Goal: Task Accomplishment & Management: Manage account settings

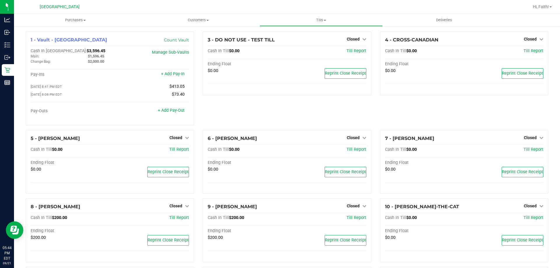
scroll to position [292, 0]
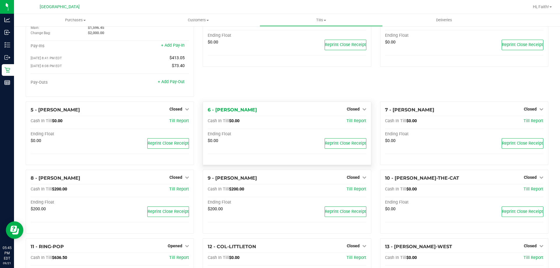
scroll to position [58, 0]
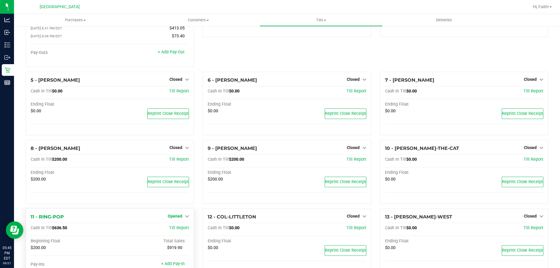
click at [179, 218] on span "Opened" at bounding box center [175, 216] width 15 height 5
click at [171, 227] on link "Close Till" at bounding box center [176, 228] width 16 height 5
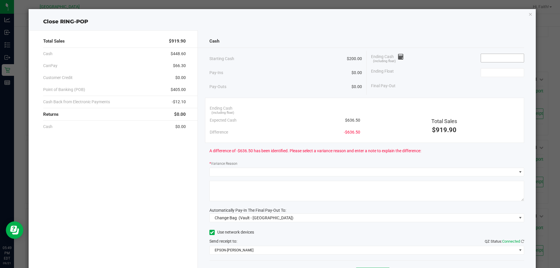
click at [486, 61] on input at bounding box center [502, 58] width 43 height 8
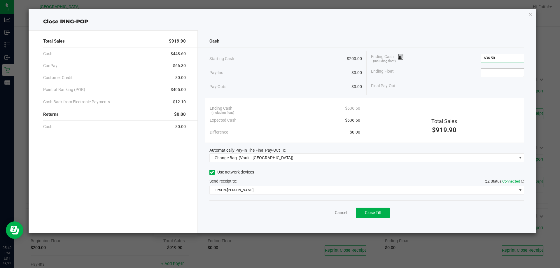
type input "$636.50"
click at [497, 68] on span at bounding box center [502, 72] width 43 height 9
click at [496, 69] on input at bounding box center [502, 73] width 43 height 8
type input "$200.00"
click at [444, 76] on div "Ending Float $200.00" at bounding box center [447, 72] width 153 height 15
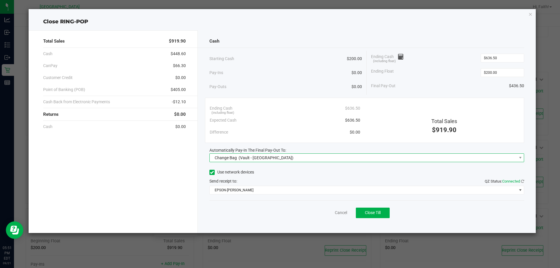
click at [227, 156] on span "Change Bag" at bounding box center [226, 157] width 22 height 5
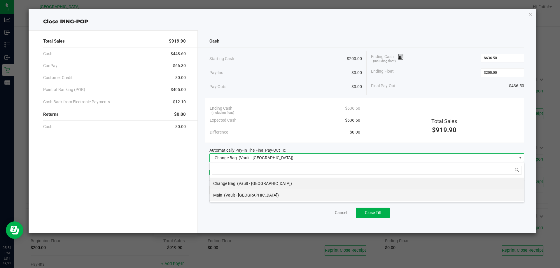
scroll to position [9, 315]
click at [235, 194] on span "(Vault - Orange Park WC)" at bounding box center [251, 195] width 55 height 5
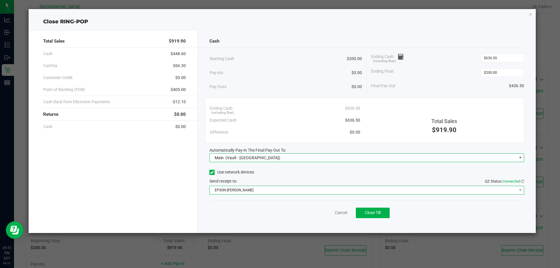
click at [232, 190] on span "EPSON-AUDREY-KITCHING" at bounding box center [363, 190] width 307 height 8
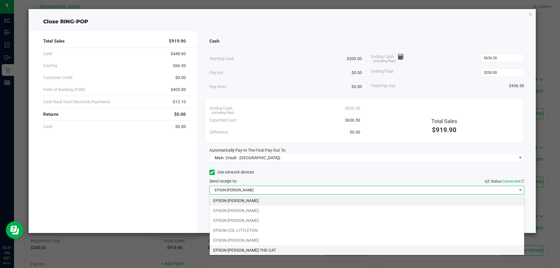
click at [253, 247] on li "EPSON-CONRAD-THE-CAT" at bounding box center [367, 250] width 314 height 10
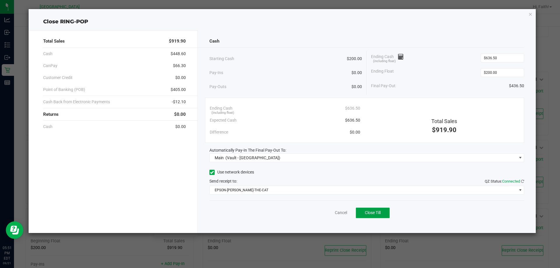
click at [377, 217] on button "Close Till" at bounding box center [373, 213] width 34 height 10
click at [530, 15] on icon "button" at bounding box center [530, 13] width 4 height 7
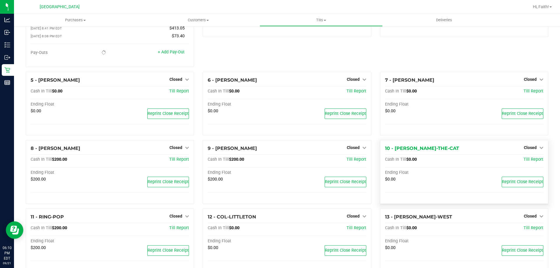
scroll to position [204, 0]
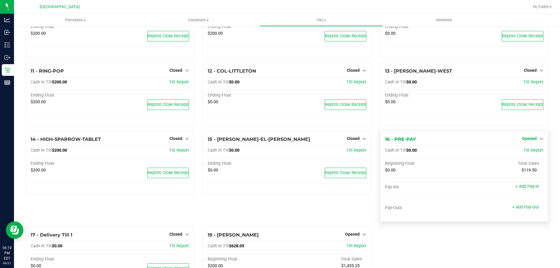
click at [532, 141] on link "Opened" at bounding box center [532, 138] width 21 height 5
click at [522, 153] on link "Close Till" at bounding box center [530, 150] width 16 height 5
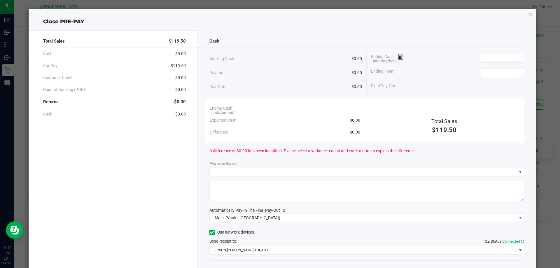
click at [482, 54] on input at bounding box center [502, 58] width 43 height 8
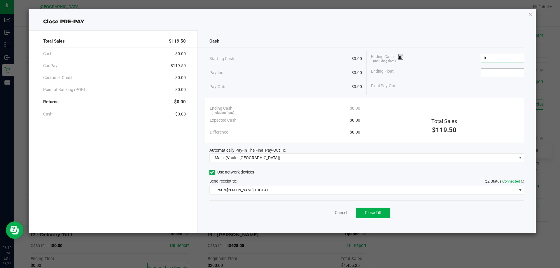
type input "$0.00"
click at [485, 71] on input at bounding box center [502, 73] width 43 height 8
type input "$0.00"
click at [467, 79] on div "Ending Float $0.00" at bounding box center [447, 72] width 153 height 15
click at [378, 212] on span "Close Till" at bounding box center [373, 212] width 16 height 5
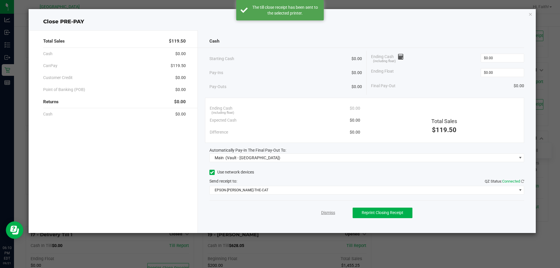
click at [332, 214] on link "Dismiss" at bounding box center [328, 213] width 14 height 6
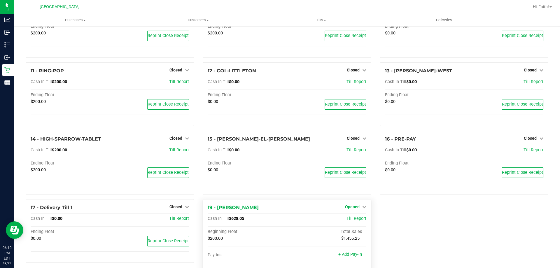
click at [351, 209] on span "Opened" at bounding box center [352, 206] width 15 height 5
click at [396, 225] on div "1 - Vault - Orange Park WC Count Vault Cash In Vault: $4,032.95 Main: $2,032.95…" at bounding box center [286, 57] width 531 height 476
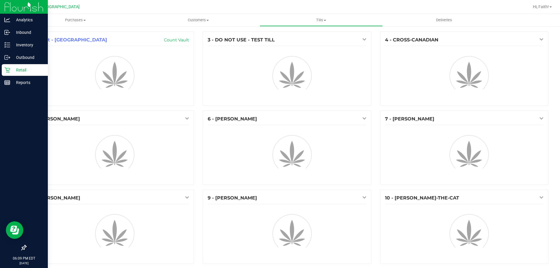
click at [12, 72] on p "Retail" at bounding box center [27, 69] width 35 height 7
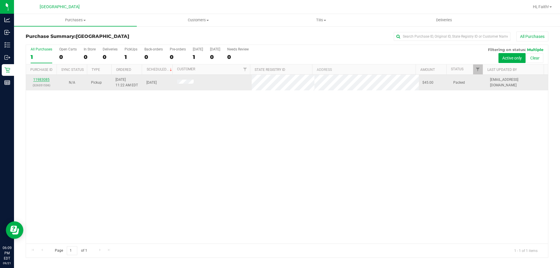
click at [44, 81] on link "11983085" at bounding box center [41, 80] width 16 height 4
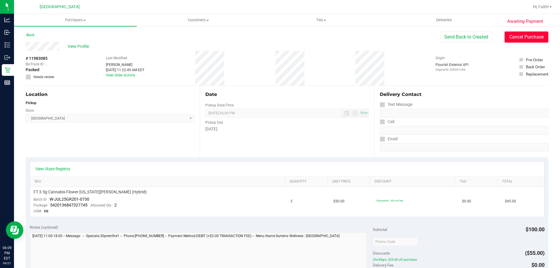
click at [518, 35] on button "Cancel Purchase" at bounding box center [527, 36] width 44 height 11
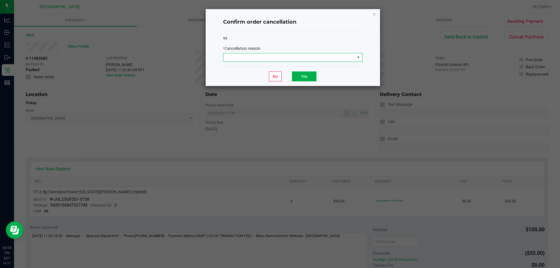
click at [331, 57] on span at bounding box center [289, 57] width 132 height 8
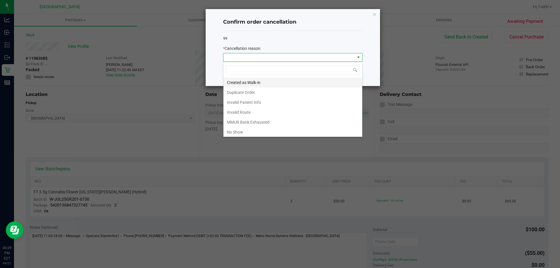
scroll to position [9, 139]
click at [247, 130] on li "No Show" at bounding box center [292, 132] width 139 height 10
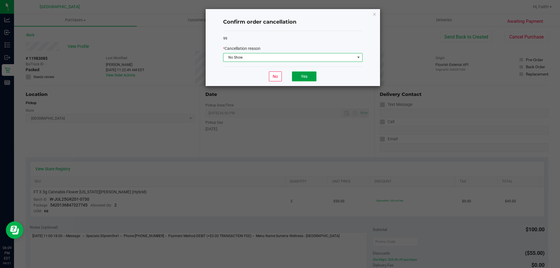
click at [304, 81] on button "Yes" at bounding box center [304, 76] width 24 height 10
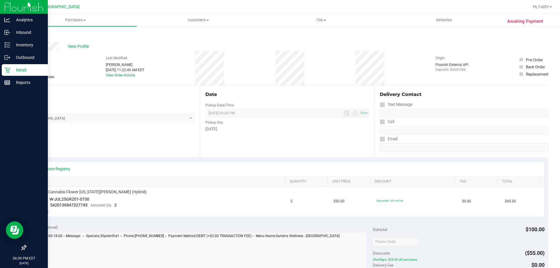
click at [30, 66] on div "Retail" at bounding box center [25, 70] width 46 height 12
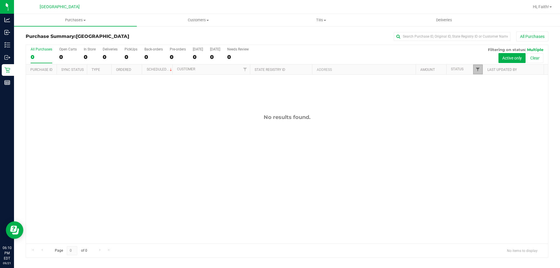
click at [477, 71] on span "Filter" at bounding box center [477, 69] width 5 height 5
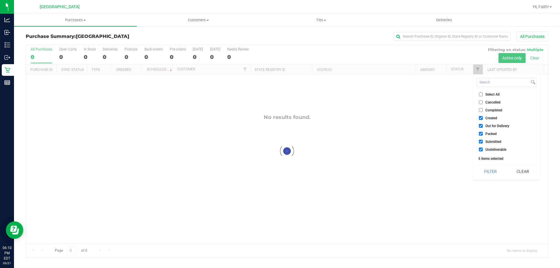
checkbox input "true"
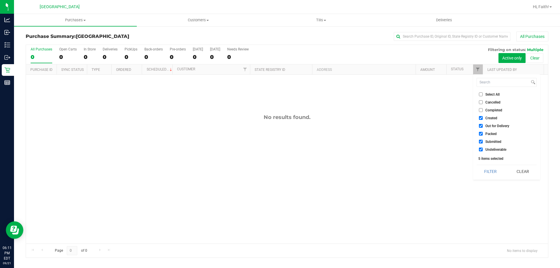
checkbox input "true"
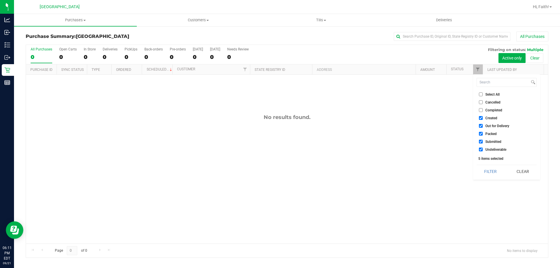
checkbox input "true"
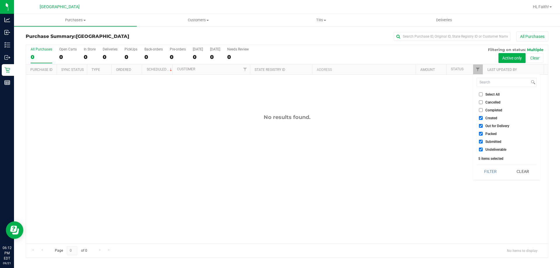
checkbox input "true"
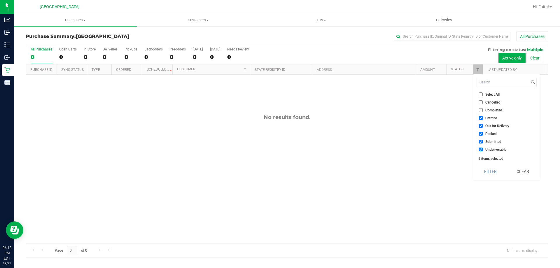
checkbox input "true"
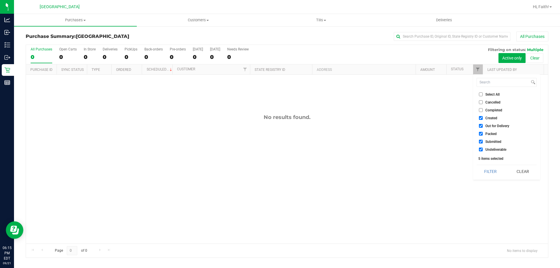
checkbox input "true"
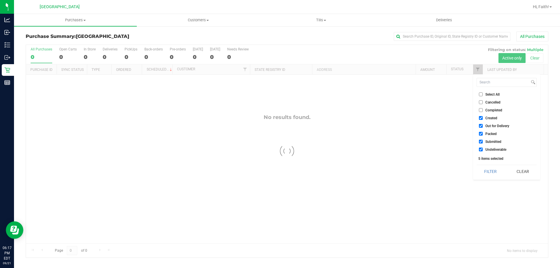
checkbox input "true"
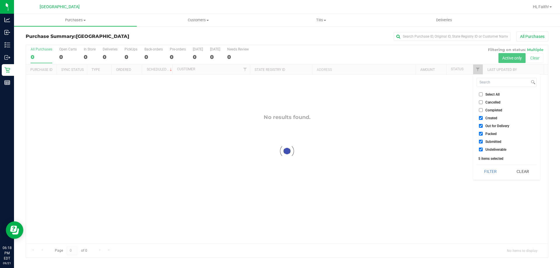
checkbox input "true"
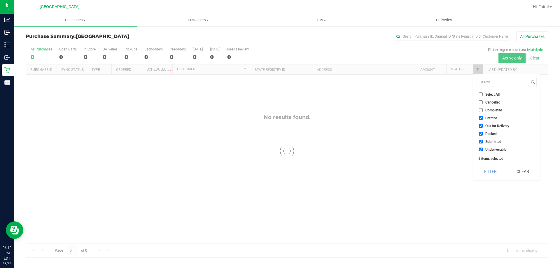
checkbox input "true"
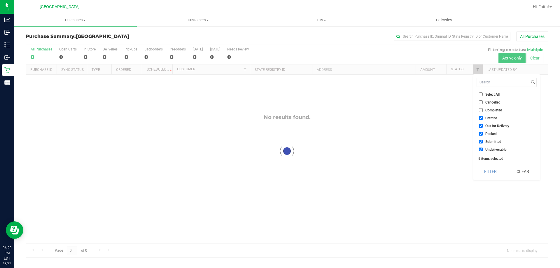
checkbox input "true"
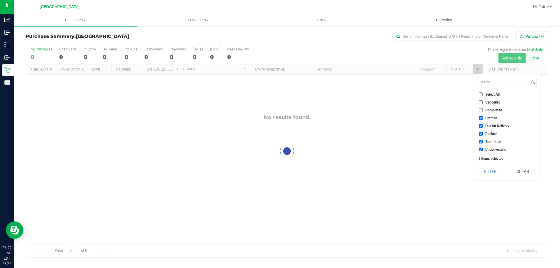
checkbox input "true"
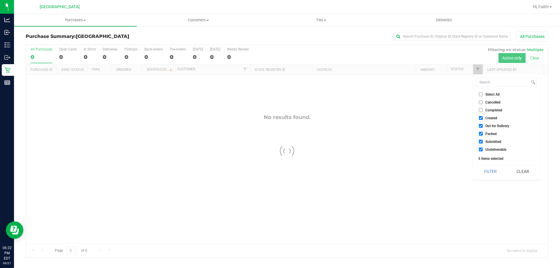
checkbox input "true"
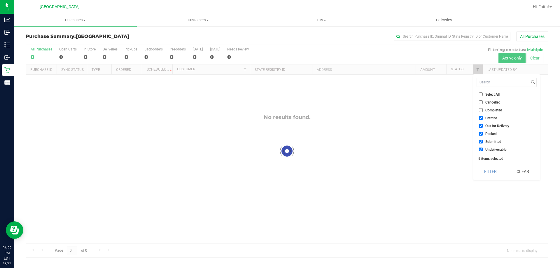
checkbox input "true"
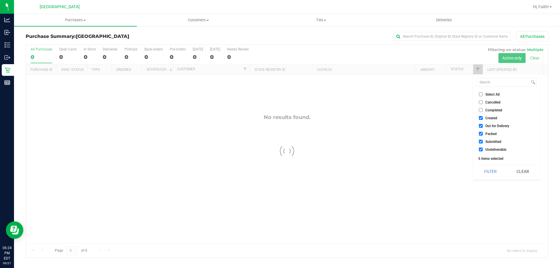
checkbox input "true"
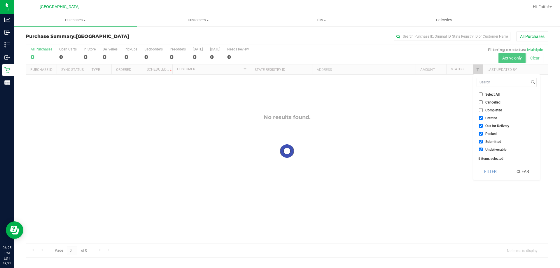
checkbox input "true"
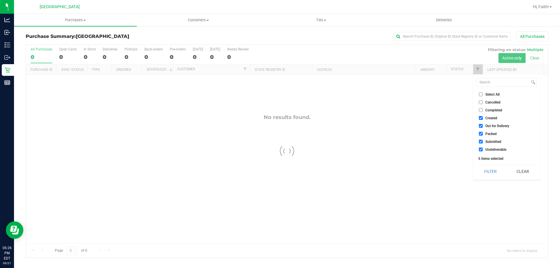
checkbox input "true"
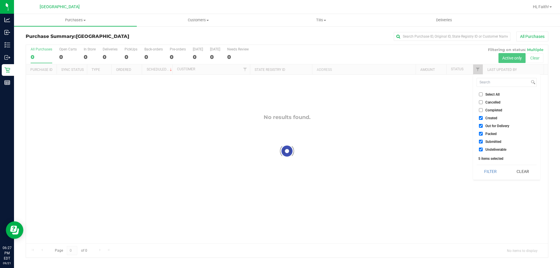
checkbox input "true"
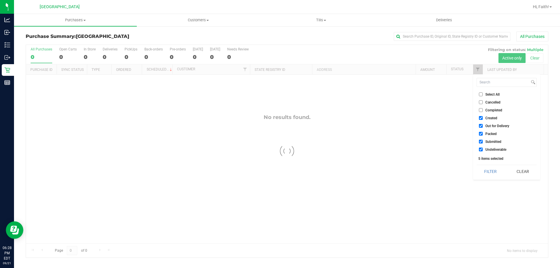
checkbox input "true"
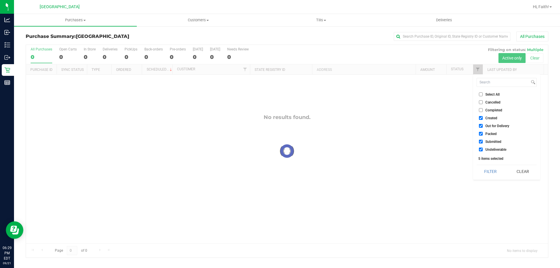
checkbox input "true"
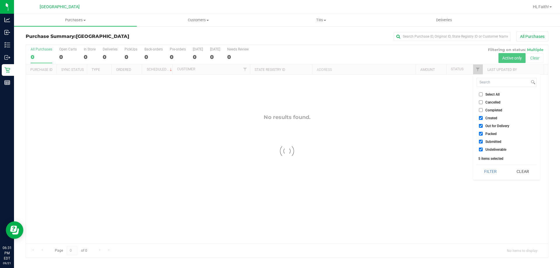
click at [405, 147] on div at bounding box center [287, 151] width 522 height 213
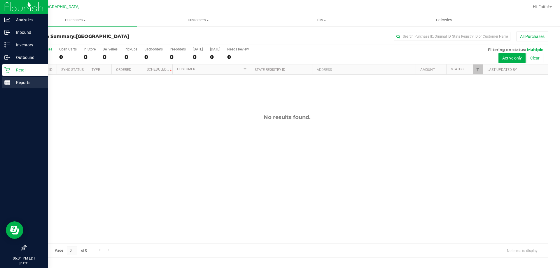
click at [12, 84] on p "Reports" at bounding box center [27, 82] width 35 height 7
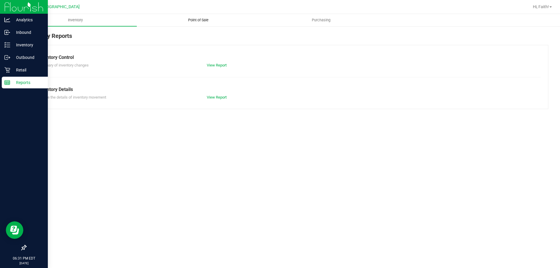
click at [197, 22] on span "Point of Sale" at bounding box center [198, 19] width 36 height 5
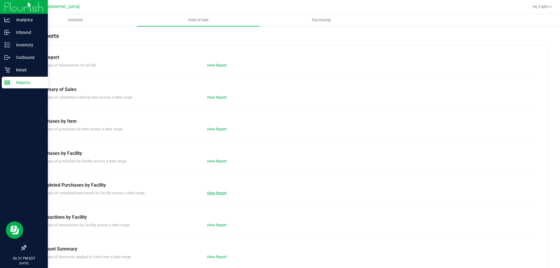
click at [223, 194] on link "View Report" at bounding box center [217, 193] width 20 height 4
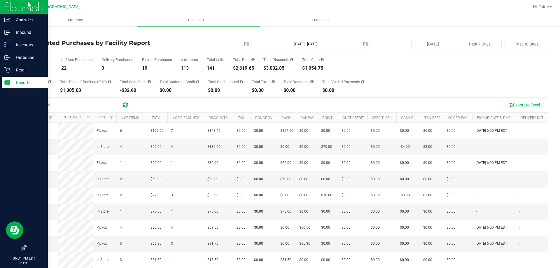
drag, startPoint x: 238, startPoint y: 68, endPoint x: 255, endPoint y: 69, distance: 17.8
click at [255, 69] on div "$2,619.65" at bounding box center [244, 68] width 22 height 5
copy div "2,619.65"
click at [27, 69] on p "Retail" at bounding box center [27, 69] width 35 height 7
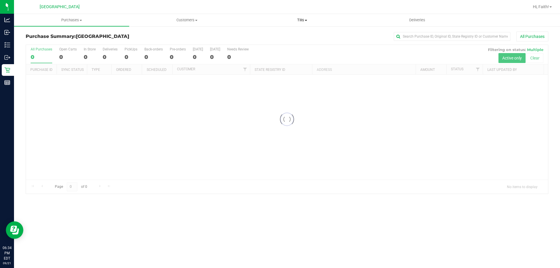
click at [307, 18] on span "Tills" at bounding box center [302, 19] width 115 height 5
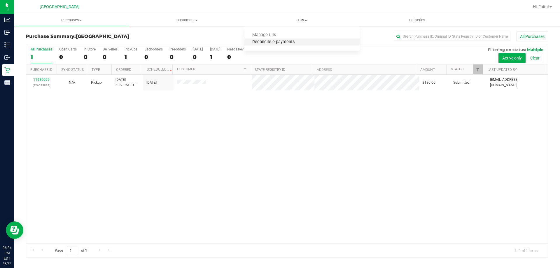
click at [271, 43] on span "Reconcile e-payments" at bounding box center [273, 42] width 58 height 5
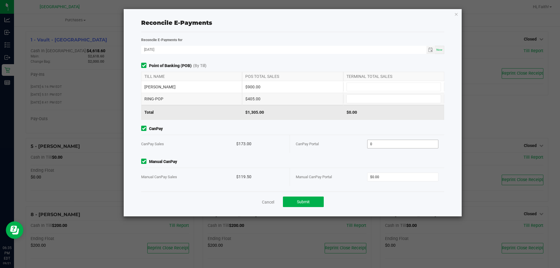
click at [391, 143] on input "0" at bounding box center [402, 144] width 71 height 8
type input "$173.00"
click at [382, 178] on input "0" at bounding box center [402, 177] width 71 height 8
type input "$119.50"
click at [356, 154] on div "Point of Banking (POB) (By Till) TILL NAME POS TOTAL SALES TERMINAL TOTAL SALES…" at bounding box center [293, 127] width 312 height 129
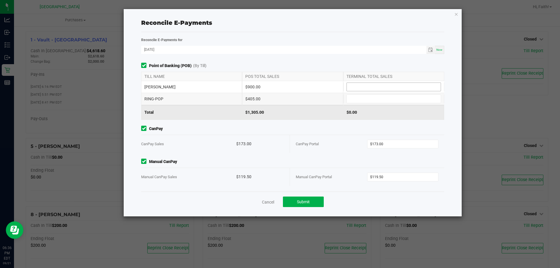
click at [379, 89] on input at bounding box center [394, 87] width 94 height 8
type input "4"
type input "$900.00"
type input "$405.00"
click at [346, 122] on div "Point of Banking (POB) (By Till) TILL NAME POS TOTAL SALES TERMINAL TOTAL SALES…" at bounding box center [293, 127] width 312 height 129
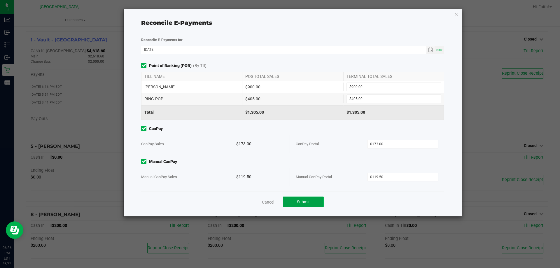
click at [307, 202] on span "Submit" at bounding box center [303, 201] width 13 height 5
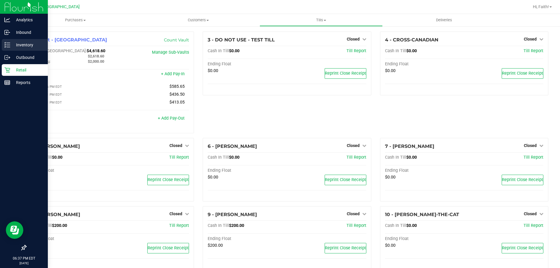
click at [13, 44] on p "Inventory" at bounding box center [27, 44] width 35 height 7
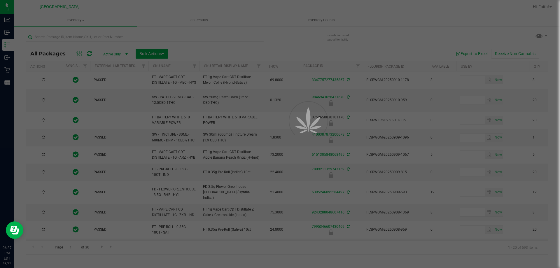
click at [97, 36] on div at bounding box center [280, 134] width 560 height 268
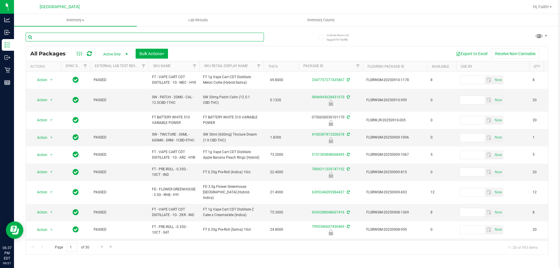
click at [97, 36] on input "text" at bounding box center [145, 37] width 238 height 9
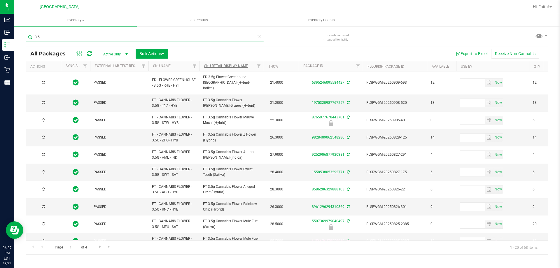
type input "3.5"
click at [236, 65] on link "Sku Retail Display Name" at bounding box center [226, 66] width 44 height 4
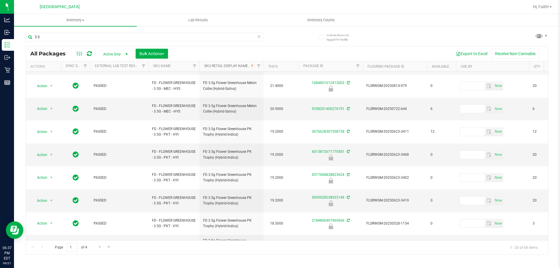
scroll to position [182, 0]
click at [98, 248] on span "Go to the next page" at bounding box center [100, 246] width 5 height 5
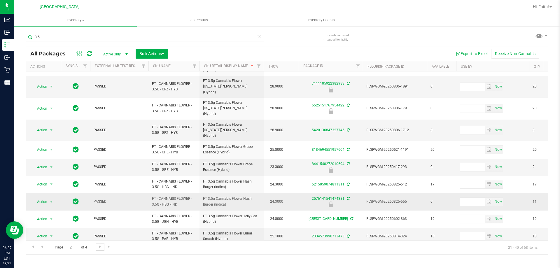
scroll to position [191, 0]
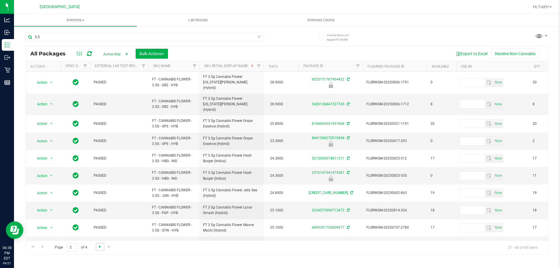
click at [98, 244] on span "Go to the next page" at bounding box center [100, 246] width 5 height 5
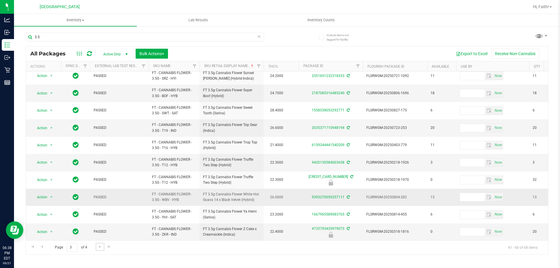
scroll to position [182, 0]
click at [99, 248] on span "Go to the next page" at bounding box center [100, 246] width 5 height 5
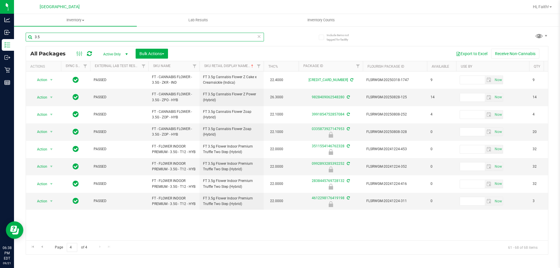
click at [102, 34] on input "3.5" at bounding box center [145, 37] width 238 height 9
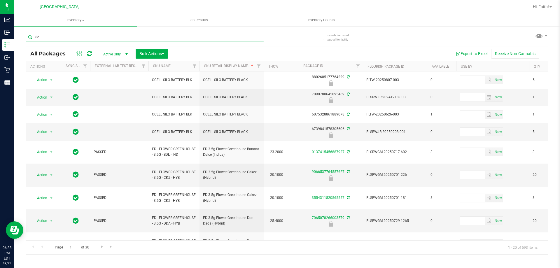
type input "kief"
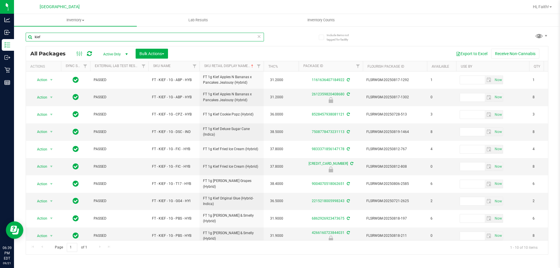
click at [60, 40] on input "kief" at bounding box center [145, 37] width 238 height 9
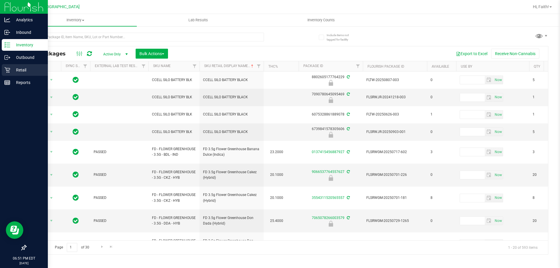
click at [15, 68] on p "Retail" at bounding box center [27, 69] width 35 height 7
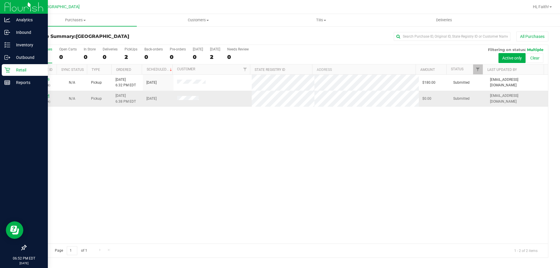
click at [38, 95] on link "11986104" at bounding box center [41, 96] width 16 height 4
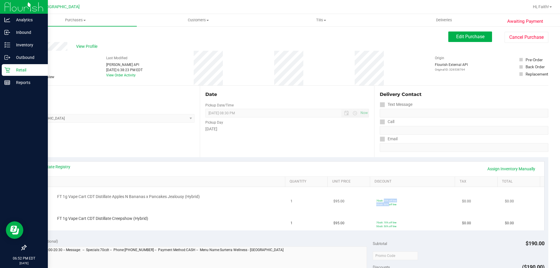
drag, startPoint x: 370, startPoint y: 204, endPoint x: 381, endPoint y: 202, distance: 11.7
click at [381, 202] on td "70cdt: 70% off line 50cdt: 50% off line" at bounding box center [416, 198] width 86 height 22
click at [382, 206] on div "50cdt: 50% off line" at bounding box center [386, 204] width 20 height 4
click at [473, 36] on span "Edit Purchase" at bounding box center [470, 37] width 28 height 6
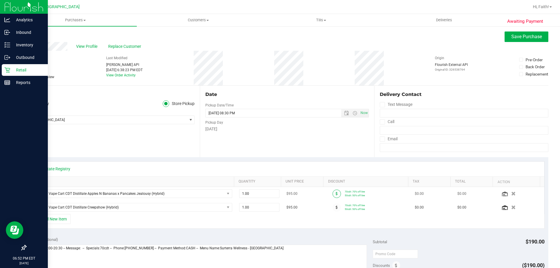
click at [332, 197] on span at bounding box center [336, 194] width 8 height 8
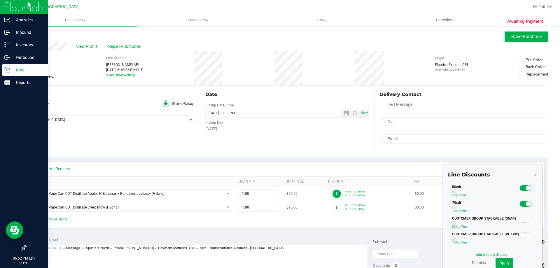
click at [520, 204] on span at bounding box center [526, 204] width 12 height 6
click at [500, 260] on span "Apply" at bounding box center [504, 262] width 10 height 5
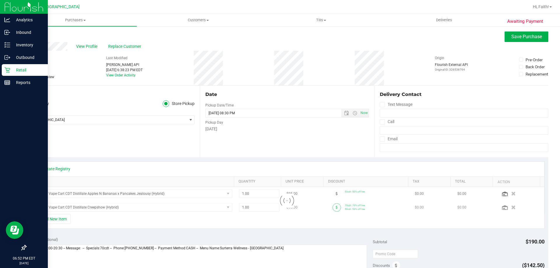
click at [333, 211] on div at bounding box center [287, 200] width 514 height 27
click at [332, 210] on span at bounding box center [336, 207] width 8 height 8
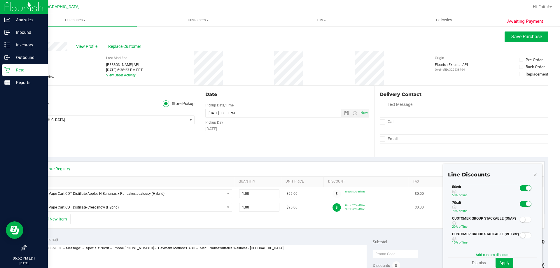
click at [333, 209] on span at bounding box center [336, 207] width 8 height 8
click at [333, 210] on span at bounding box center [336, 207] width 8 height 8
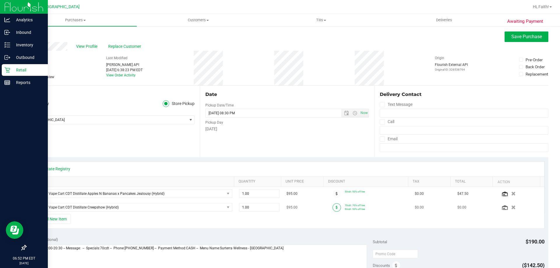
click at [333, 210] on span at bounding box center [336, 207] width 8 height 8
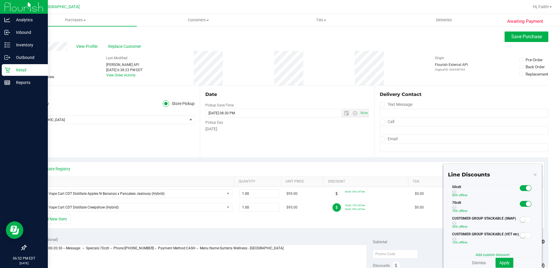
click at [521, 203] on span at bounding box center [526, 204] width 12 height 6
click at [502, 261] on span "Apply" at bounding box center [504, 262] width 10 height 5
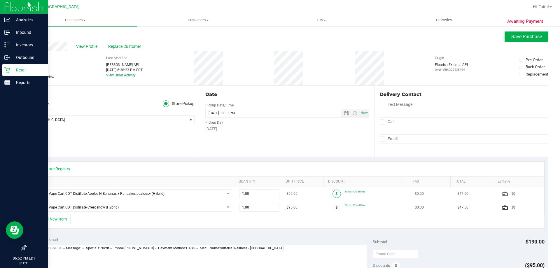
click at [334, 196] on span at bounding box center [336, 194] width 8 height 8
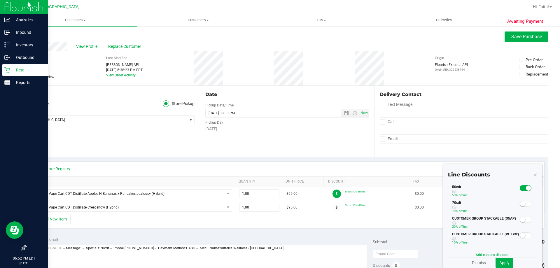
click at [523, 205] on span at bounding box center [526, 204] width 12 height 6
click at [526, 189] on small at bounding box center [528, 187] width 5 height 5
click at [502, 259] on button "Apply" at bounding box center [504, 263] width 18 height 10
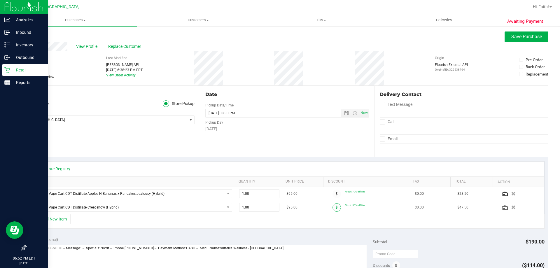
click at [336, 207] on icon at bounding box center [337, 207] width 2 height 3
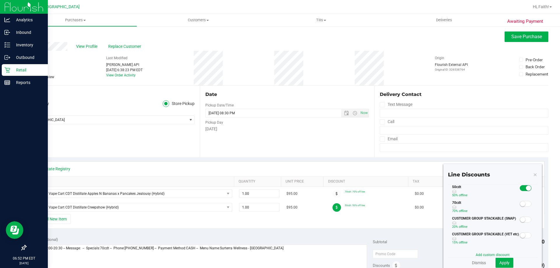
click at [520, 206] on span at bounding box center [526, 204] width 12 height 6
click at [526, 186] on small at bounding box center [528, 187] width 5 height 5
click at [504, 262] on span "Apply" at bounding box center [504, 262] width 10 height 5
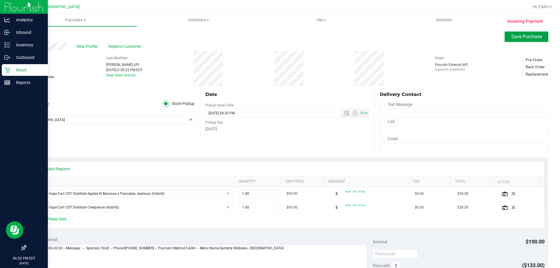
click at [515, 33] on button "Save Purchase" at bounding box center [527, 36] width 44 height 10
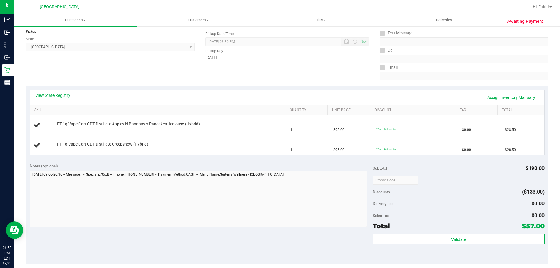
scroll to position [29, 0]
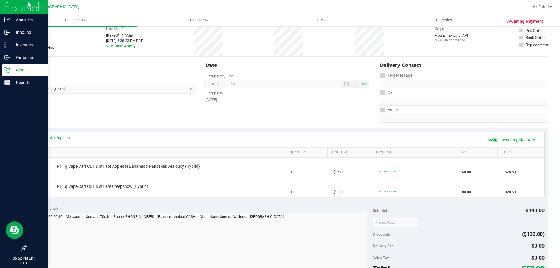
click at [10, 72] on icon at bounding box center [7, 70] width 6 height 6
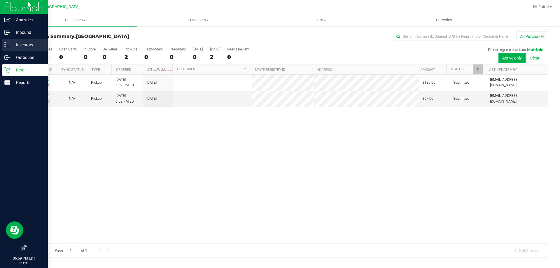
click at [24, 46] on p "Inventory" at bounding box center [27, 44] width 35 height 7
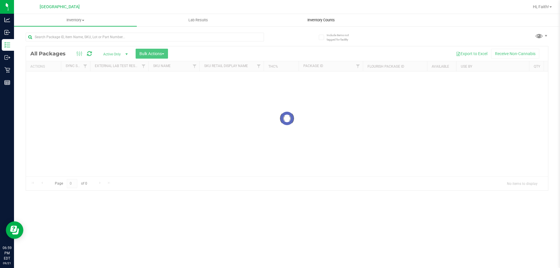
click at [314, 22] on span "Inventory Counts" at bounding box center [320, 19] width 43 height 5
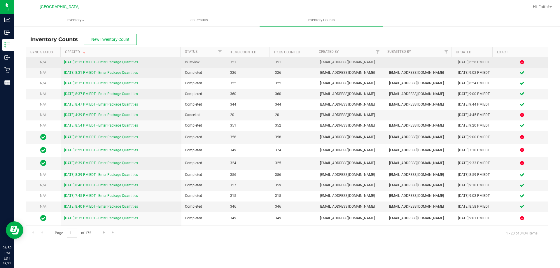
click at [105, 63] on link "9/21/25 6:12 PM EDT - Enter Package Quantities" at bounding box center [101, 62] width 74 height 4
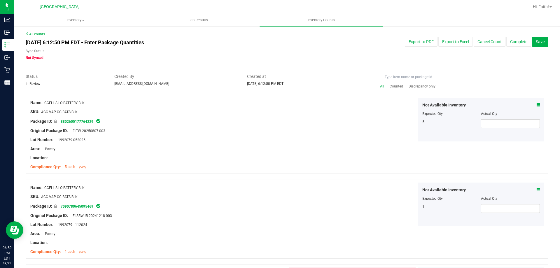
click at [424, 86] on span "Discrepancy only" at bounding box center [422, 86] width 27 height 4
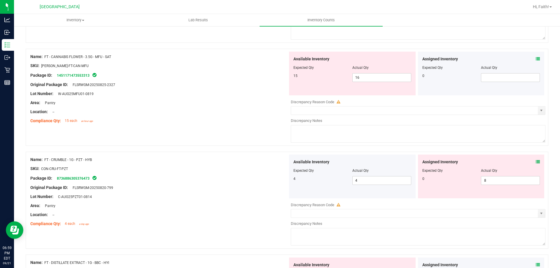
scroll to position [262, 0]
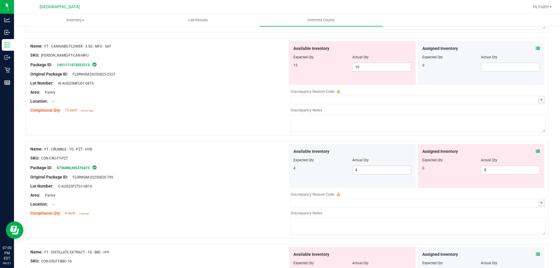
click at [84, 178] on span "FLSRWGM-20250820-799" at bounding box center [91, 177] width 43 height 4
click at [120, 173] on div at bounding box center [159, 172] width 258 height 3
drag, startPoint x: 113, startPoint y: 178, endPoint x: 72, endPoint y: 178, distance: 40.5
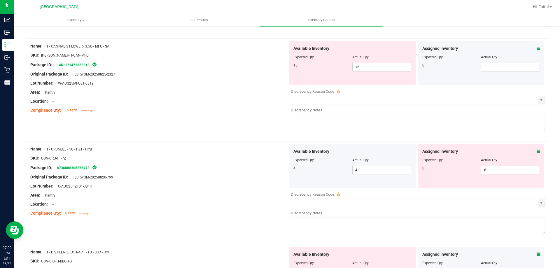
click at [72, 178] on span "FLSRWGM-20250820-799" at bounding box center [91, 177] width 43 height 4
copy span "FLSRWGM-20250820-799"
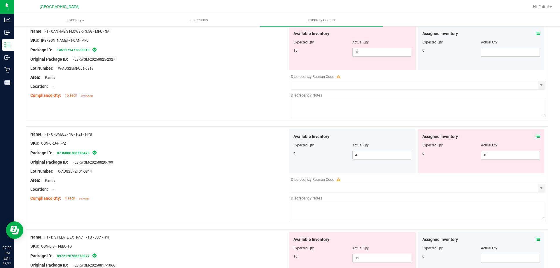
scroll to position [292, 0]
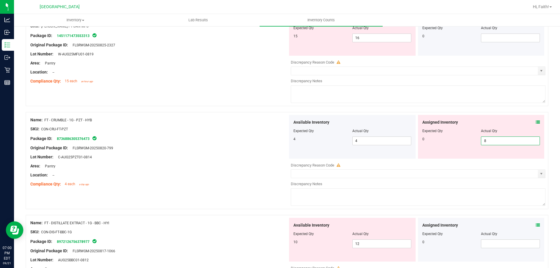
drag, startPoint x: 486, startPoint y: 141, endPoint x: 458, endPoint y: 149, distance: 29.1
click at [458, 149] on div "Assigned Inventory Expected Qty Actual Qty 0 8 8" at bounding box center [481, 137] width 127 height 44
drag, startPoint x: 484, startPoint y: 142, endPoint x: 467, endPoint y: 143, distance: 16.6
click at [467, 143] on div "0 8 8" at bounding box center [481, 140] width 118 height 9
click at [449, 150] on div "Assigned Inventory Expected Qty Actual Qty 0" at bounding box center [481, 137] width 127 height 44
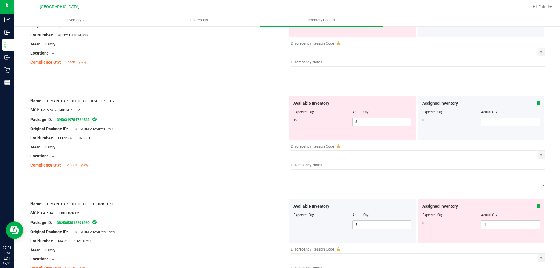
scroll to position [1371, 0]
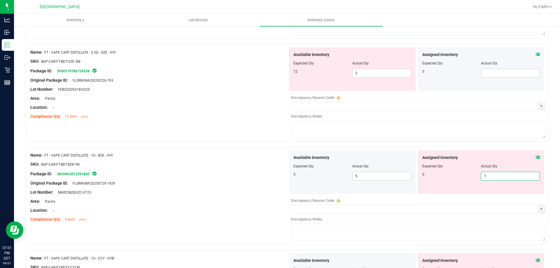
drag, startPoint x: 483, startPoint y: 173, endPoint x: 450, endPoint y: 178, distance: 33.6
click at [450, 178] on div "0 1 1" at bounding box center [481, 176] width 118 height 9
click at [242, 169] on div at bounding box center [159, 168] width 258 height 3
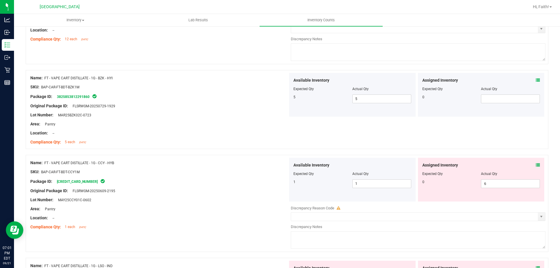
scroll to position [1458, 0]
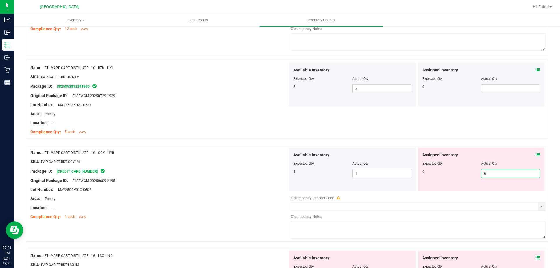
drag, startPoint x: 495, startPoint y: 176, endPoint x: 420, endPoint y: 176, distance: 74.4
click at [422, 176] on div "0 6 6" at bounding box center [481, 173] width 118 height 9
click at [197, 152] on div "Name: FT - VAPE CART DISTILLATE - 1G - CCY - HYB" at bounding box center [159, 153] width 258 height 6
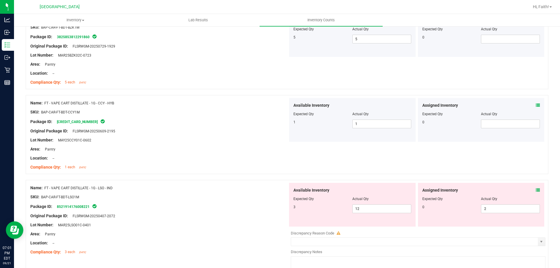
scroll to position [1516, 0]
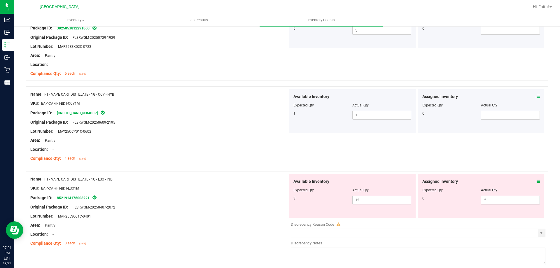
drag, startPoint x: 485, startPoint y: 197, endPoint x: 428, endPoint y: 207, distance: 58.6
click at [442, 205] on div "Assigned Inventory Expected Qty Actual Qty 0 2 2" at bounding box center [481, 196] width 127 height 44
click at [214, 192] on div at bounding box center [159, 192] width 258 height 3
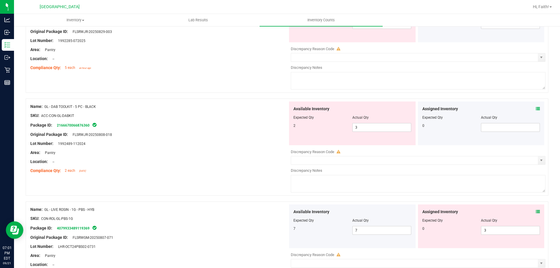
scroll to position [1808, 0]
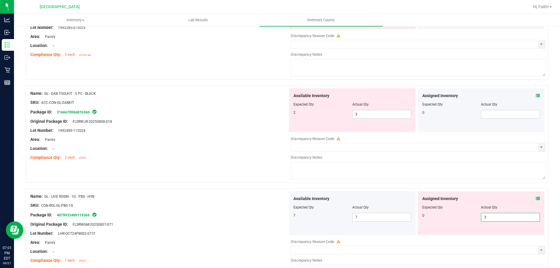
drag, startPoint x: 495, startPoint y: 216, endPoint x: 454, endPoint y: 219, distance: 41.3
click at [454, 219] on div "0 3 3" at bounding box center [481, 217] width 118 height 9
click at [223, 208] on div "SKU: CON-ROL-GL-PBS-1G" at bounding box center [159, 205] width 258 height 6
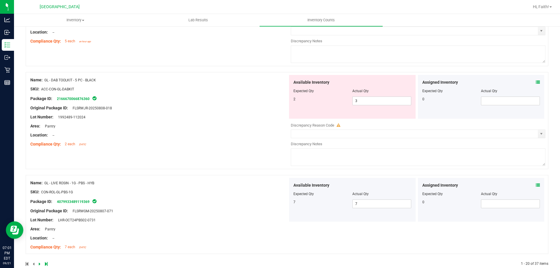
scroll to position [1833, 0]
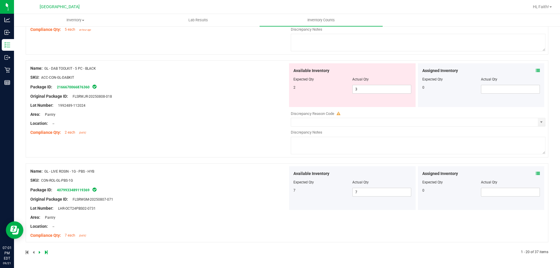
click at [39, 253] on icon at bounding box center [40, 252] width 2 height 3
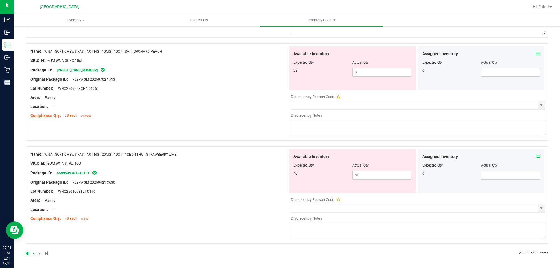
scroll to position [1185, 0]
click at [35, 252] on div at bounding box center [156, 252] width 261 height 5
click at [34, 251] on icon at bounding box center [34, 252] width 2 height 3
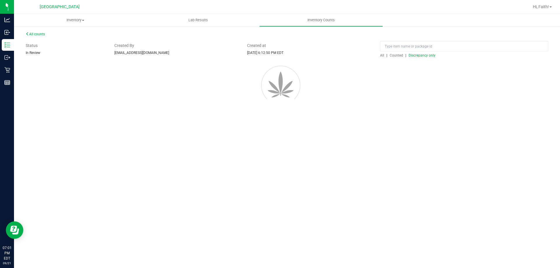
scroll to position [0, 0]
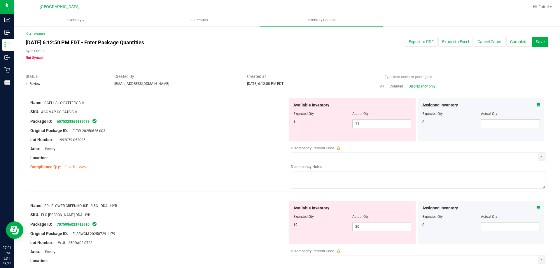
drag, startPoint x: 49, startPoint y: 101, endPoint x: 73, endPoint y: 100, distance: 23.9
click at [73, 100] on div "Name: CCELL SILO BATTERY BLK" at bounding box center [159, 103] width 258 height 6
click at [289, 118] on div "Available Inventory Expected Qty Actual Qty 1 11 11" at bounding box center [352, 120] width 127 height 44
drag, startPoint x: 357, startPoint y: 122, endPoint x: 318, endPoint y: 128, distance: 39.3
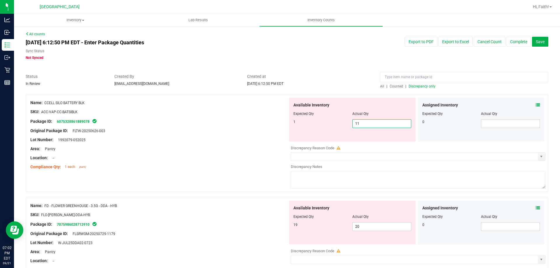
click at [318, 128] on div "Available Inventory Expected Qty Actual Qty 1 11 11" at bounding box center [352, 120] width 127 height 44
click at [188, 137] on div "Lot Number: 1992079-052025" at bounding box center [159, 140] width 258 height 6
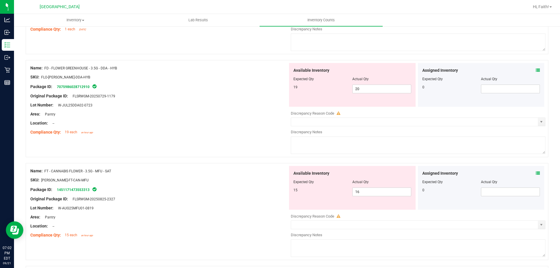
scroll to position [117, 0]
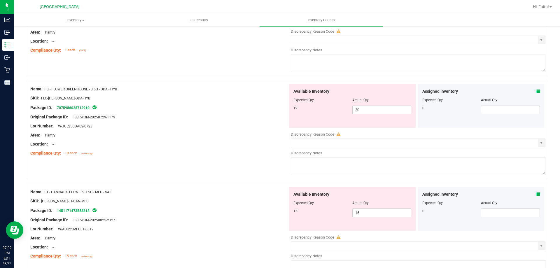
drag, startPoint x: 99, startPoint y: 91, endPoint x: 117, endPoint y: 90, distance: 17.8
click at [117, 90] on span "FD - FLOWER GREENHOUSE - 3.5G - DDA - HYB" at bounding box center [80, 89] width 73 height 4
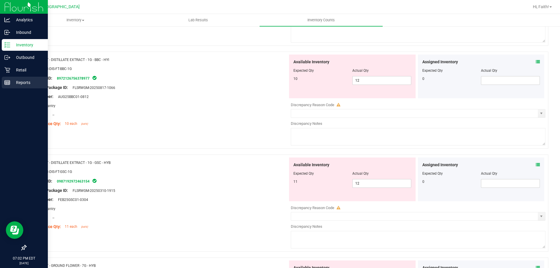
scroll to position [350, 0]
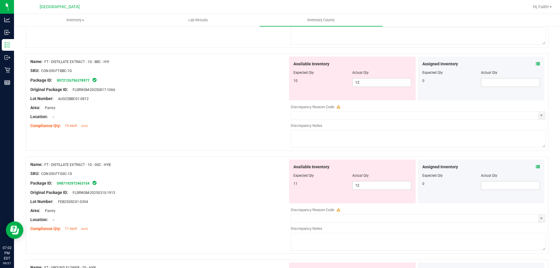
drag, startPoint x: 94, startPoint y: 164, endPoint x: 121, endPoint y: 164, distance: 26.5
click at [121, 164] on div "Name: FT - DISTILLATE EXTRACT - 1G - GSC - HYB" at bounding box center [159, 165] width 258 height 6
click at [123, 164] on div "Name: FT - DISTILLATE EXTRACT - 1G - GSC - HYB" at bounding box center [159, 165] width 258 height 6
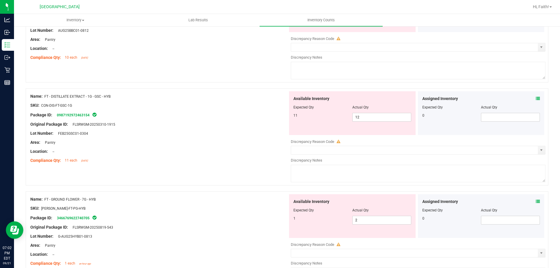
scroll to position [496, 0]
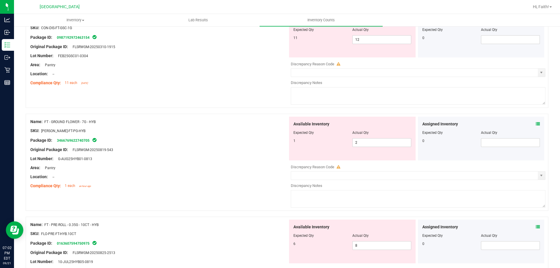
drag, startPoint x: 88, startPoint y: 120, endPoint x: 103, endPoint y: 121, distance: 14.3
click at [103, 121] on div "Name: FT - GROUND FLOWER - 7G - HYB" at bounding box center [159, 122] width 258 height 6
drag, startPoint x: 78, startPoint y: 121, endPoint x: 88, endPoint y: 120, distance: 10.2
click at [88, 120] on span "FT - GROUND FLOWER - 7G - HYB" at bounding box center [69, 122] width 51 height 4
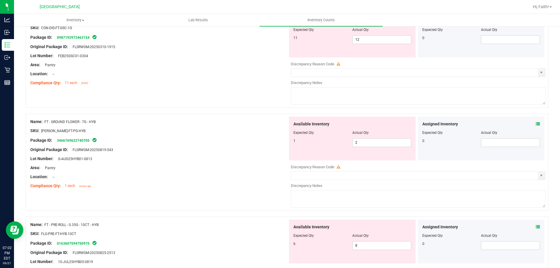
click at [88, 120] on span "FT - GROUND FLOWER - 7G - HYB" at bounding box center [69, 122] width 51 height 4
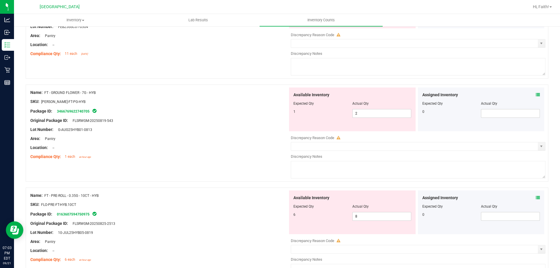
drag, startPoint x: 103, startPoint y: 195, endPoint x: 86, endPoint y: 195, distance: 16.3
click at [86, 195] on div "Name: FT - PRE-ROLL - 0.35G - 10CT - HYB" at bounding box center [159, 195] width 258 height 6
click at [94, 197] on span "FT - PRE-ROLL - 0.35G - 10CT - HYB" at bounding box center [71, 196] width 54 height 4
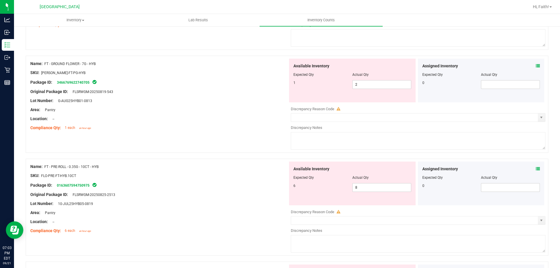
scroll to position [554, 0]
drag, startPoint x: 99, startPoint y: 167, endPoint x: 48, endPoint y: 169, distance: 51.7
click at [48, 169] on div "Name: FT - PRE-ROLL - 0.35G - 10CT - HYB" at bounding box center [159, 166] width 258 height 6
click at [142, 166] on div "Name: FT - PRE-ROLL - 0.35G - 10CT - HYB" at bounding box center [159, 166] width 258 height 6
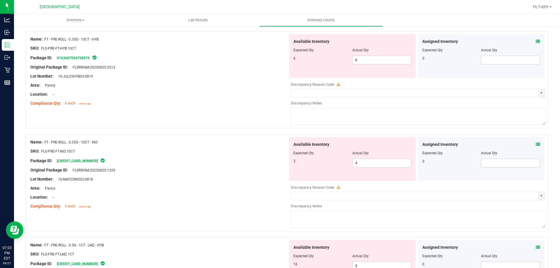
scroll to position [671, 0]
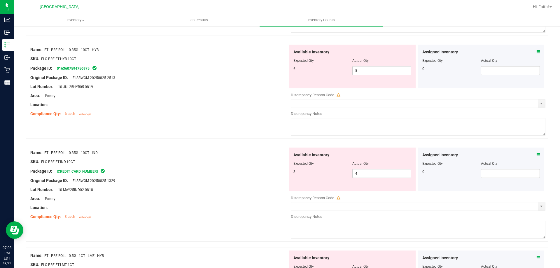
drag, startPoint x: 99, startPoint y: 48, endPoint x: 78, endPoint y: 48, distance: 21.3
click at [78, 48] on span "FT - PRE-ROLL - 0.35G - 10CT - HYB" at bounding box center [71, 50] width 54 height 4
click at [89, 51] on span "FT - PRE-ROLL - 0.35G - 10CT - HYB" at bounding box center [71, 50] width 54 height 4
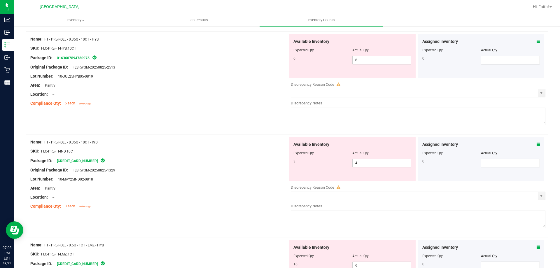
scroll to position [700, 0]
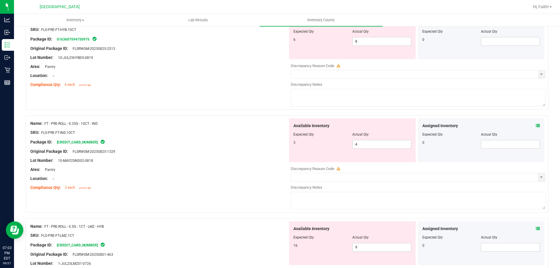
drag, startPoint x: 103, startPoint y: 123, endPoint x: 69, endPoint y: 123, distance: 34.1
click at [69, 123] on div "Name: FT - PRE-ROLL - 0.35G - 10CT - IND" at bounding box center [159, 123] width 258 height 6
click at [86, 126] on div "Name: FT - PRE-ROLL - 0.35G - 10CT - IND" at bounding box center [159, 123] width 258 height 6
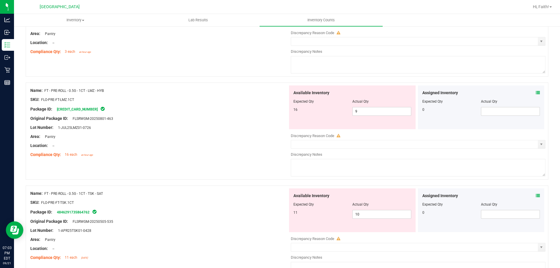
scroll to position [846, 0]
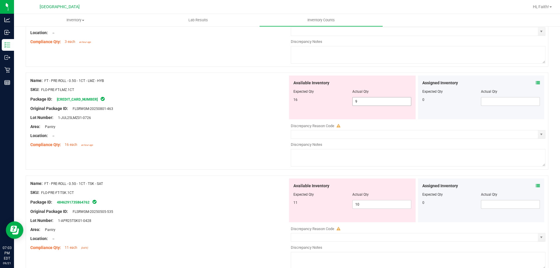
click at [362, 104] on span "9 9" at bounding box center [381, 101] width 59 height 9
click at [177, 130] on div at bounding box center [159, 131] width 258 height 3
click at [357, 103] on span "9 9" at bounding box center [381, 101] width 59 height 9
drag, startPoint x: 355, startPoint y: 102, endPoint x: 335, endPoint y: 101, distance: 20.7
click at [336, 102] on div "16 9 9" at bounding box center [352, 101] width 118 height 9
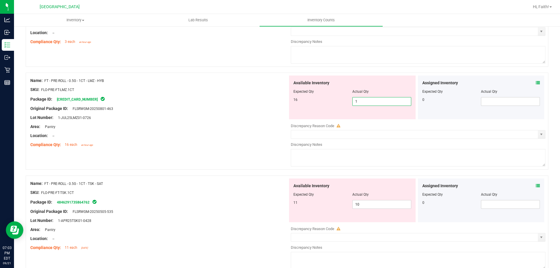
type input "16"
click at [188, 124] on div "Area: Pantry" at bounding box center [159, 127] width 258 height 6
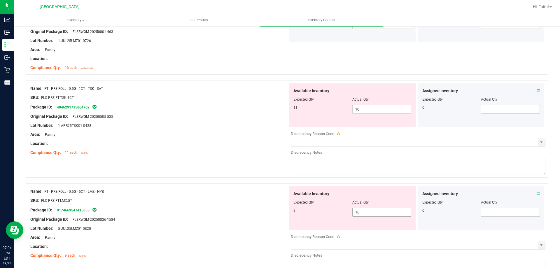
scroll to position [933, 0]
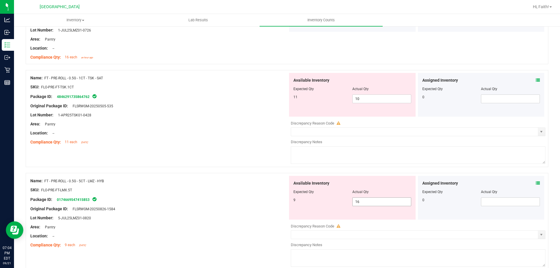
drag, startPoint x: 370, startPoint y: 203, endPoint x: 339, endPoint y: 207, distance: 30.9
click at [339, 207] on div "Available Inventory Expected Qty Actual Qty 9 16 16" at bounding box center [352, 198] width 127 height 44
type input "9"
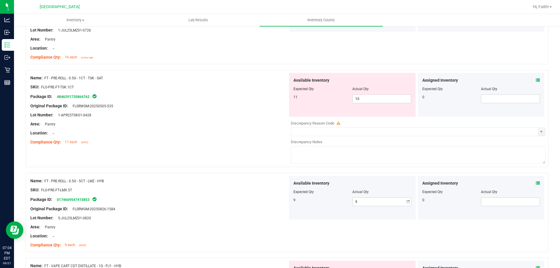
click at [213, 209] on div "Original Package ID: FLSRWGM-20250826-1584" at bounding box center [159, 209] width 258 height 6
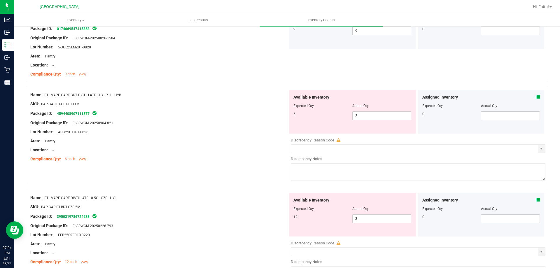
scroll to position [1108, 0]
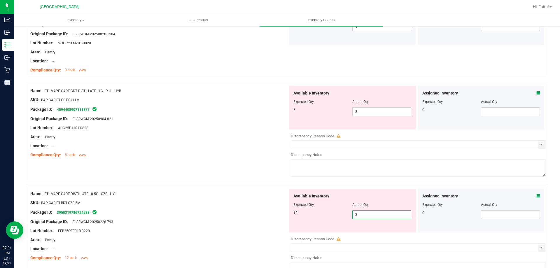
drag, startPoint x: 358, startPoint y: 217, endPoint x: 326, endPoint y: 219, distance: 32.2
click at [326, 219] on div "Available Inventory Expected Qty Actual Qty 12 3 3" at bounding box center [352, 211] width 127 height 44
type input "12"
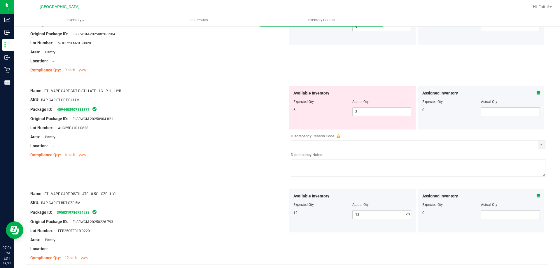
click at [185, 191] on div "Name: FT - VAPE CART DISTILLATE - 0.5G - OZE - HYI" at bounding box center [159, 194] width 258 height 6
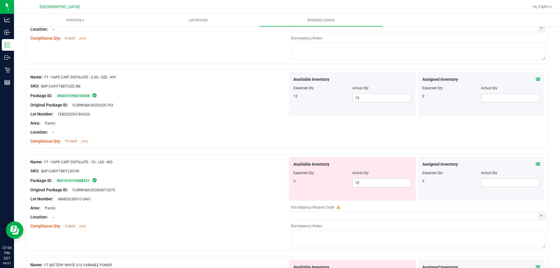
scroll to position [1137, 0]
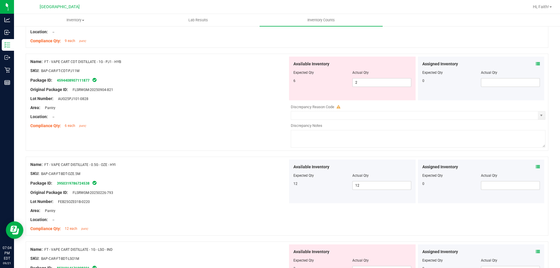
drag, startPoint x: 99, startPoint y: 60, endPoint x: 127, endPoint y: 59, distance: 28.0
click at [127, 59] on div "Name: FT - VAPE CART CDT DISTILLATE - 1G - PJ1 - HYB" at bounding box center [159, 62] width 258 height 6
click at [163, 128] on div "Compliance Qty: 6 each 2 days ago" at bounding box center [159, 126] width 258 height 6
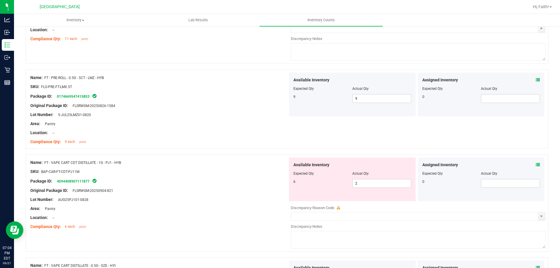
scroll to position [1050, 0]
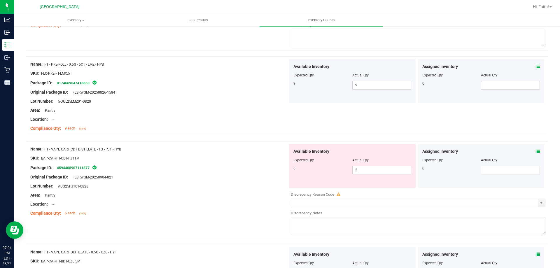
drag, startPoint x: 106, startPoint y: 148, endPoint x: 97, endPoint y: 150, distance: 9.2
click at [97, 150] on div "Name: FT - VAPE CART CDT DISTILLATE - 1G - PJ1 - HYB" at bounding box center [159, 149] width 258 height 6
click at [127, 158] on div "SKU: BAP-CAR-FT-CDT-PJ11M" at bounding box center [159, 158] width 258 height 6
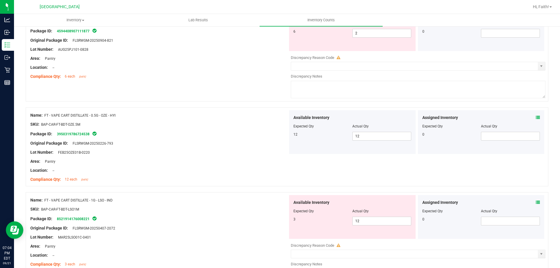
scroll to position [1196, 0]
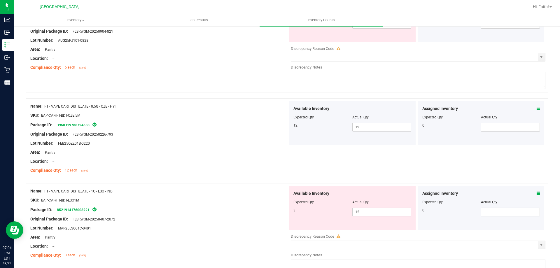
drag, startPoint x: 108, startPoint y: 192, endPoint x: 92, endPoint y: 191, distance: 16.4
click at [92, 191] on span "FT - VAPE CART DISTILLATE - 1G - LSO - IND" at bounding box center [78, 191] width 68 height 4
click at [115, 203] on div "SKU: BAP-CAR-FT-BDT-LSO1M" at bounding box center [159, 200] width 258 height 6
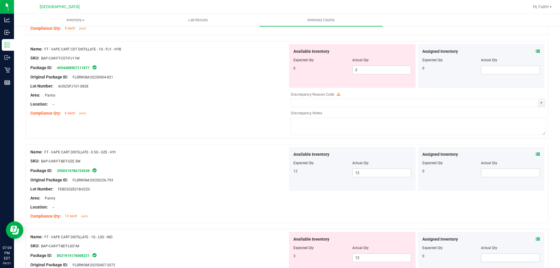
scroll to position [1137, 0]
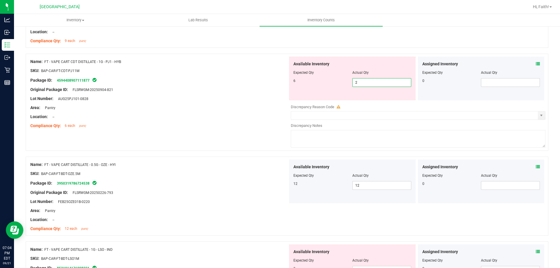
drag, startPoint x: 365, startPoint y: 83, endPoint x: 306, endPoint y: 92, distance: 59.8
click at [306, 92] on div "Available Inventory Expected Qty Actual Qty 6 2 2" at bounding box center [352, 79] width 127 height 44
type input "6"
click at [237, 124] on div "Compliance Qty: 6 each 2 days ago" at bounding box center [159, 126] width 258 height 6
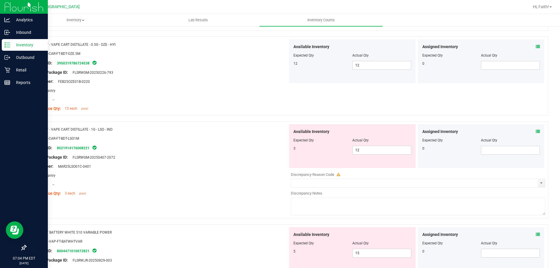
scroll to position [1254, 0]
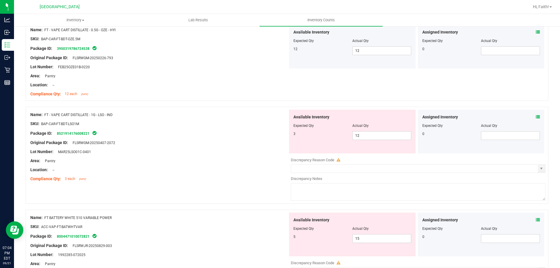
drag, startPoint x: 110, startPoint y: 117, endPoint x: 90, endPoint y: 117, distance: 19.8
click at [90, 117] on div "Name: FT - VAPE CART DISTILLATE - 1G - LSO - IND" at bounding box center [159, 115] width 258 height 6
click at [135, 129] on div at bounding box center [159, 128] width 258 height 3
click at [356, 133] on span "12 12" at bounding box center [381, 135] width 59 height 9
click at [230, 144] on div "Original Package ID: FLSRWGM-20250407-2072" at bounding box center [159, 143] width 258 height 6
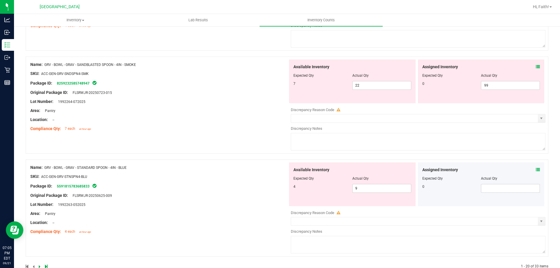
scroll to position [1833, 0]
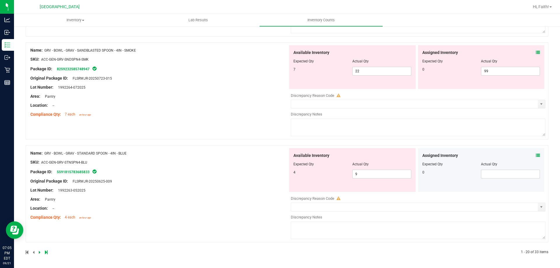
click at [37, 253] on div at bounding box center [156, 252] width 261 height 5
click at [40, 253] on icon at bounding box center [40, 252] width 2 height 3
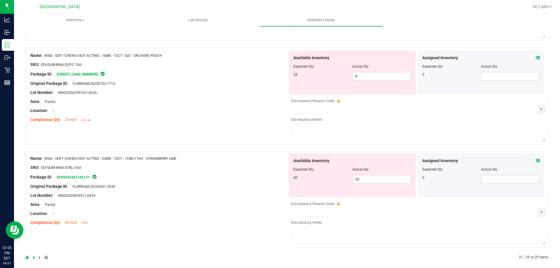
scroll to position [773, 0]
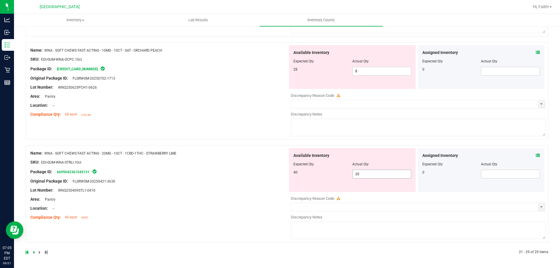
drag, startPoint x: 365, startPoint y: 178, endPoint x: 327, endPoint y: 181, distance: 37.8
click at [327, 181] on div "Available Inventory Expected Qty Actual Qty 40 20 20" at bounding box center [352, 170] width 127 height 44
type input "40"
click at [173, 116] on div "Name: WNA - SOFT CHEWS FAST ACTING - 10MG - 10CT - SAT - ORCHARD PEACH SKU: EDI…" at bounding box center [159, 82] width 258 height 74
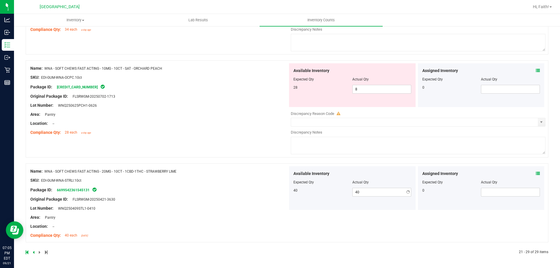
scroll to position [755, 0]
drag, startPoint x: 362, startPoint y: 88, endPoint x: 328, endPoint y: 93, distance: 34.8
click at [328, 93] on div "28 8 8" at bounding box center [352, 89] width 118 height 9
type input "28"
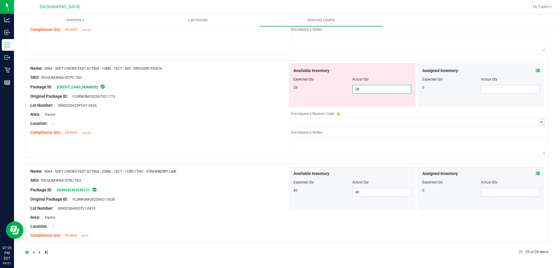
click at [235, 114] on div "Name: WNA - SOFT CHEWS FAST ACTING - 10MG - 10CT - SAT - ORCHARD PEACH SKU: EDI…" at bounding box center [159, 100] width 258 height 74
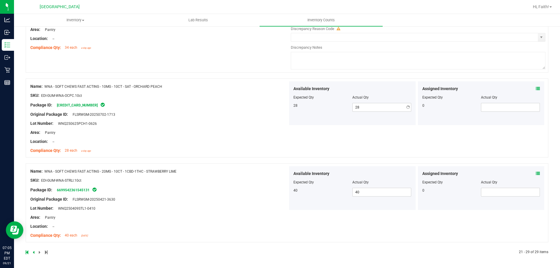
scroll to position [620, 0]
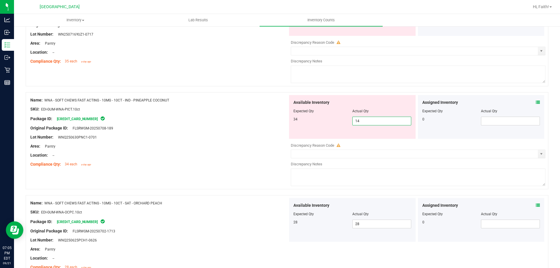
drag, startPoint x: 363, startPoint y: 122, endPoint x: 307, endPoint y: 122, distance: 55.7
click at [307, 122] on div "34 14 14" at bounding box center [352, 121] width 118 height 9
type input "34"
click at [119, 112] on div at bounding box center [159, 113] width 258 height 3
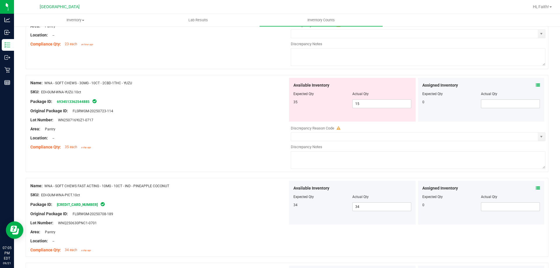
scroll to position [474, 0]
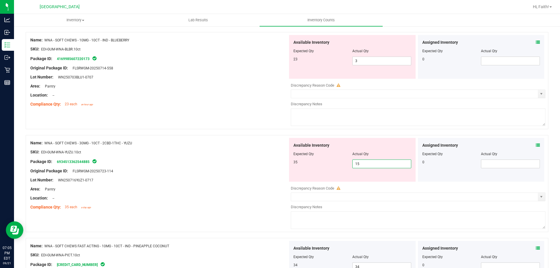
drag, startPoint x: 368, startPoint y: 163, endPoint x: 289, endPoint y: 174, distance: 79.8
click at [290, 174] on div "Available Inventory Expected Qty Actual Qty 35 15 15" at bounding box center [352, 160] width 127 height 44
type input "35"
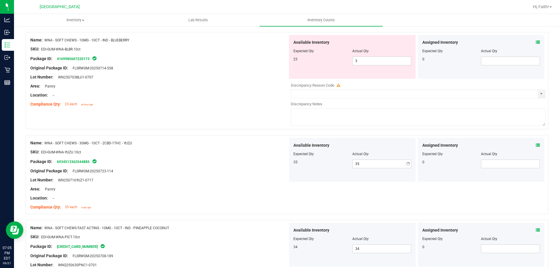
click at [262, 179] on div "Lot Number: WN250716YUZ1-0717" at bounding box center [159, 180] width 258 height 6
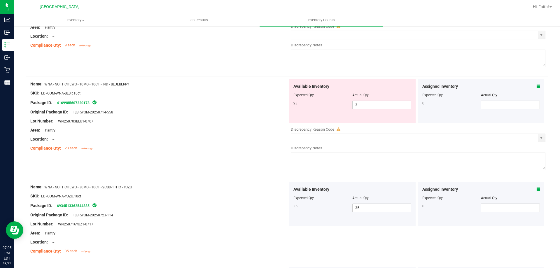
scroll to position [387, 0]
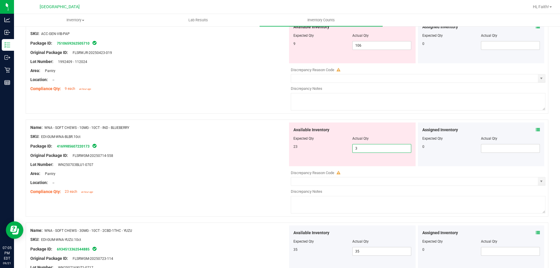
drag, startPoint x: 371, startPoint y: 147, endPoint x: 309, endPoint y: 153, distance: 61.6
click at [309, 153] on div "Available Inventory Expected Qty Actual Qty 23 3 3" at bounding box center [352, 144] width 127 height 44
type input "23"
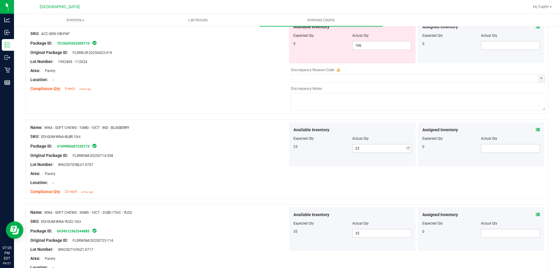
drag, startPoint x: 247, startPoint y: 139, endPoint x: 272, endPoint y: 128, distance: 27.5
click at [248, 139] on ng-container "SKU: EDI-GUM-WNA-BLBR.10ct" at bounding box center [159, 138] width 258 height 9
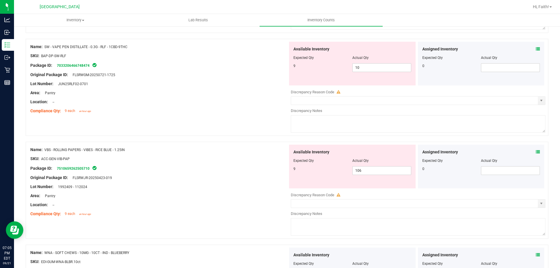
scroll to position [212, 0]
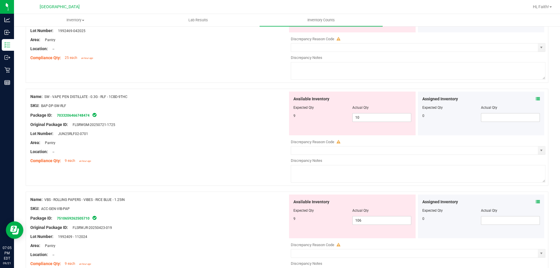
drag, startPoint x: 99, startPoint y: 98, endPoint x: 126, endPoint y: 99, distance: 27.2
click at [126, 99] on div "Name: SW - VAPE PEN DISTILLATE - 0.3G - RLF - 1CBD-9THC" at bounding box center [159, 97] width 258 height 6
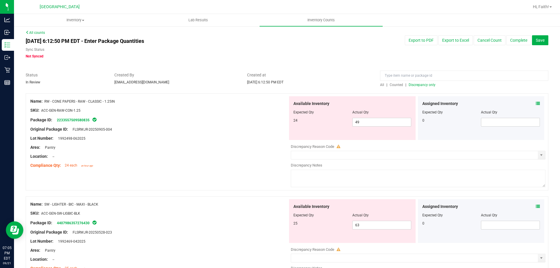
scroll to position [0, 0]
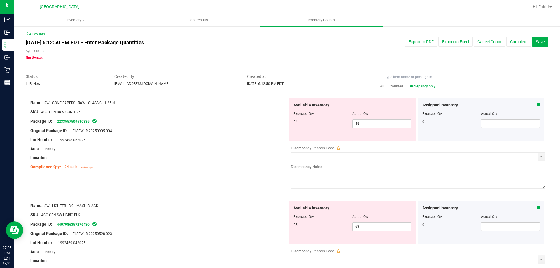
click at [426, 88] on span "Discrepancy only" at bounding box center [422, 86] width 27 height 4
drag, startPoint x: 366, startPoint y: 123, endPoint x: 328, endPoint y: 125, distance: 38.0
click at [328, 125] on div "1 11 11" at bounding box center [352, 123] width 118 height 9
type input "1"
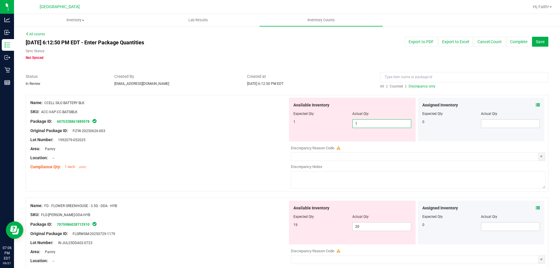
click at [238, 146] on div "Area: Pantry" at bounding box center [159, 149] width 258 height 6
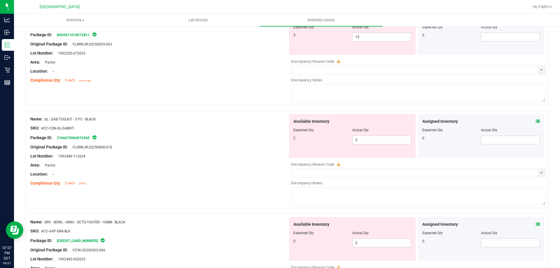
scroll to position [1108, 0]
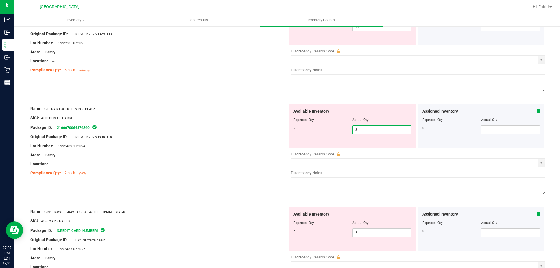
drag, startPoint x: 358, startPoint y: 132, endPoint x: 335, endPoint y: 132, distance: 22.7
click at [335, 132] on div "2 3 3" at bounding box center [352, 129] width 118 height 9
click at [327, 128] on div "2" at bounding box center [322, 127] width 59 height 5
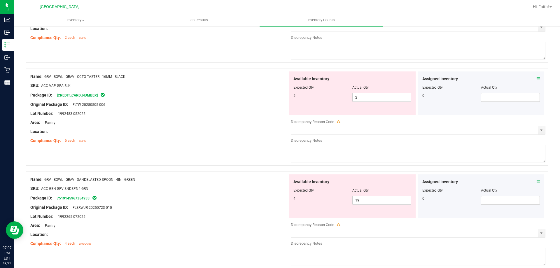
scroll to position [1254, 0]
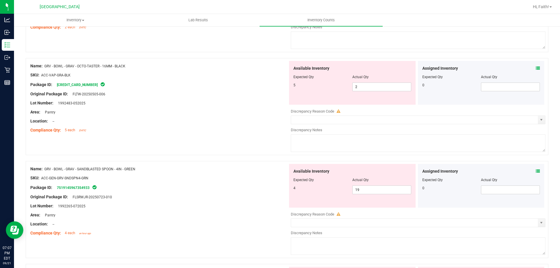
click at [93, 197] on span "FLSRWJR-20250723-010" at bounding box center [91, 197] width 42 height 4
drag, startPoint x: 113, startPoint y: 197, endPoint x: 73, endPoint y: 197, distance: 39.7
click at [73, 197] on div "Original Package ID: FLSRWJR-20250723-010" at bounding box center [159, 197] width 258 height 6
copy span "FLSRWJR-20250723-010"
click at [168, 182] on div at bounding box center [159, 182] width 258 height 3
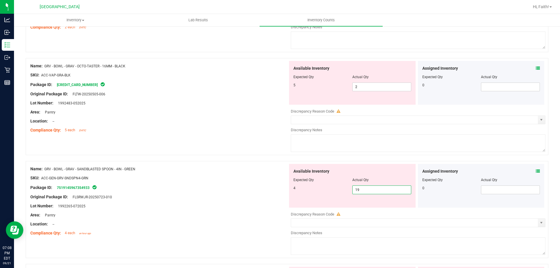
drag, startPoint x: 363, startPoint y: 190, endPoint x: 325, endPoint y: 197, distance: 38.7
click at [327, 193] on div "4 19 19" at bounding box center [352, 189] width 118 height 9
click at [272, 197] on div "Original Package ID: FLSRWJR-20250723-010" at bounding box center [159, 197] width 258 height 6
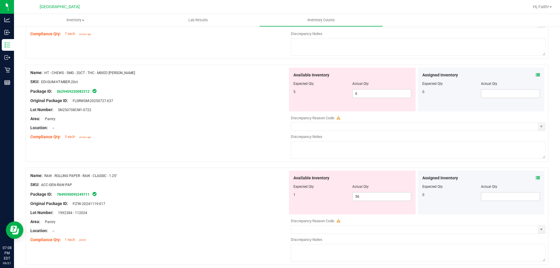
scroll to position [1887, 0]
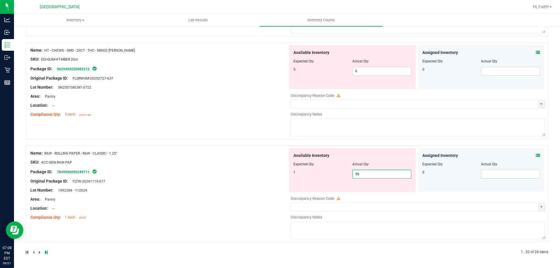
drag, startPoint x: 360, startPoint y: 175, endPoint x: 297, endPoint y: 175, distance: 62.4
click at [297, 175] on div "1 56 56" at bounding box center [352, 174] width 118 height 9
type input "1"
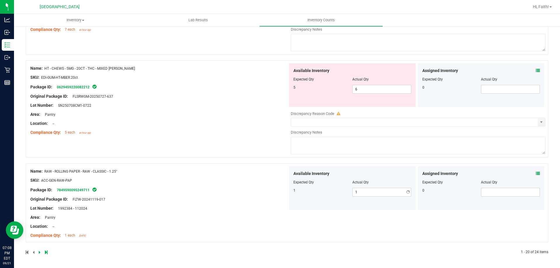
click at [223, 174] on div "Name: RAW - ROLLING PAPER - RAW - CLASSIC - 1.25" SKU: ACC-GEN-RAW-PAP Package …" at bounding box center [159, 203] width 258 height 74
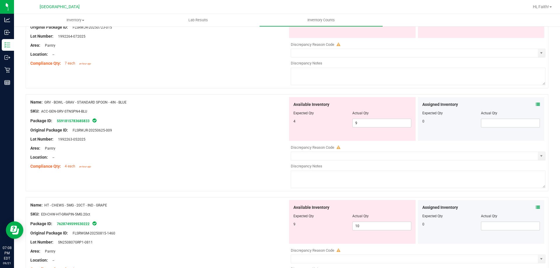
scroll to position [1549, 0]
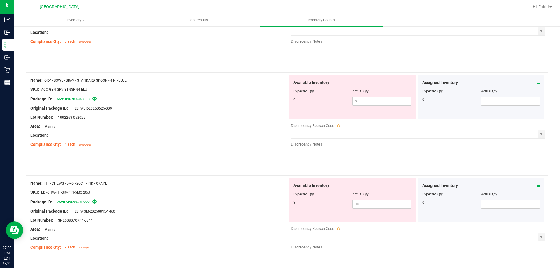
drag, startPoint x: 113, startPoint y: 107, endPoint x: 73, endPoint y: 108, distance: 39.7
click at [73, 108] on div "Original Package ID: FLSRWJR-20250625-009" at bounding box center [159, 108] width 258 height 6
copy span "FLSRWJR-20250625-009"
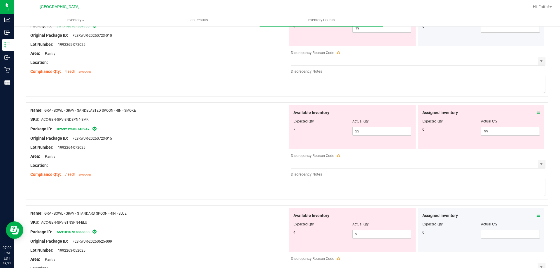
scroll to position [1403, 0]
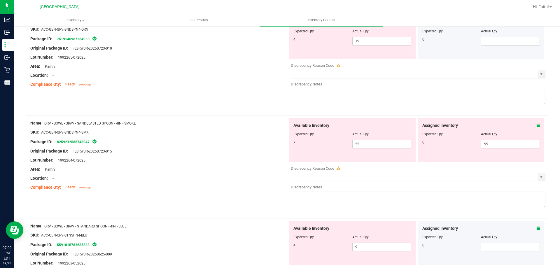
click at [111, 152] on span "FLSRWJR-20250723-015" at bounding box center [91, 151] width 42 height 4
drag, startPoint x: 113, startPoint y: 153, endPoint x: 74, endPoint y: 152, distance: 39.1
click at [74, 152] on div "Original Package ID: FLSRWJR-20250723-015" at bounding box center [159, 151] width 258 height 6
copy span "FLSRWJR-20250723-015"
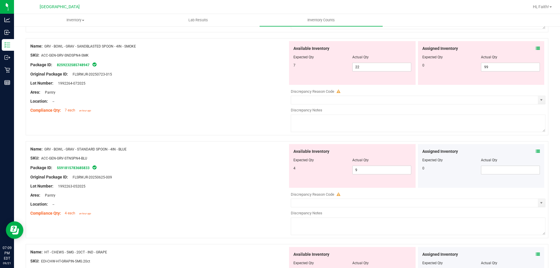
scroll to position [1490, 0]
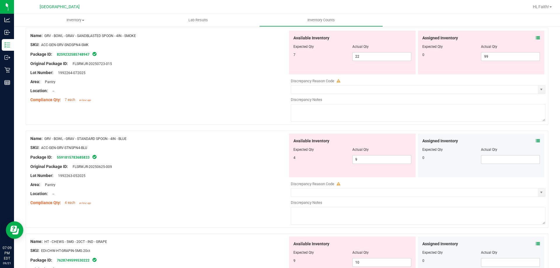
copy span "FLSRWJR-20250723-015"
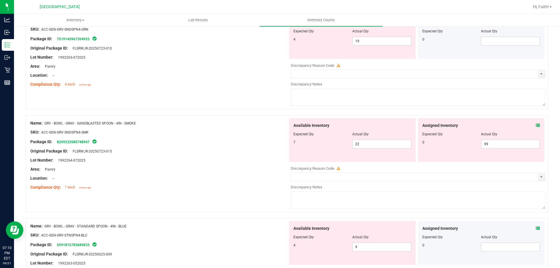
click at [237, 176] on div "Location: --" at bounding box center [159, 178] width 258 height 6
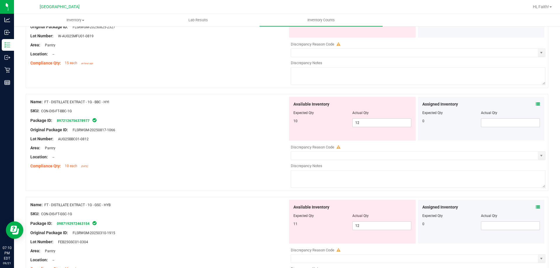
scroll to position [350, 0]
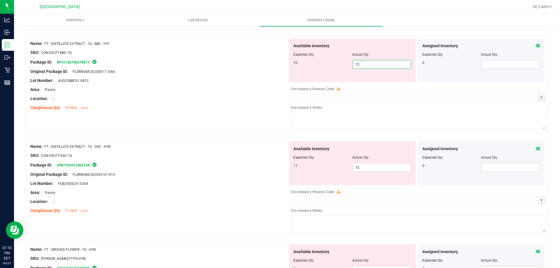
drag, startPoint x: 352, startPoint y: 66, endPoint x: 342, endPoint y: 67, distance: 10.3
click at [342, 67] on div "10 12 12" at bounding box center [352, 64] width 118 height 9
type input "10"
click at [270, 75] on div at bounding box center [159, 76] width 258 height 3
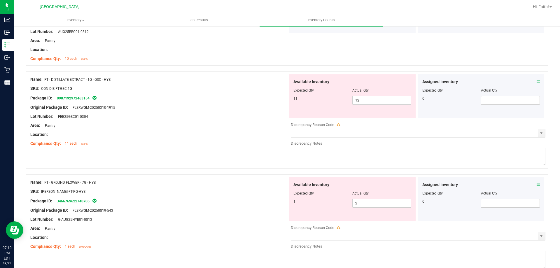
scroll to position [408, 0]
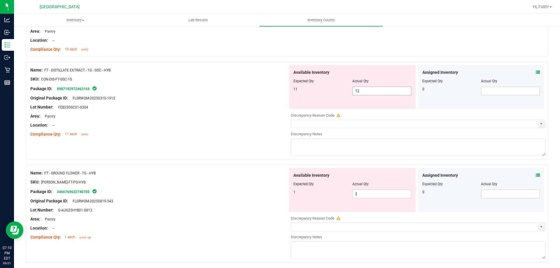
click at [366, 90] on span "12 12" at bounding box center [381, 91] width 59 height 9
click at [229, 105] on div "Lot Number: FEB25GSC01-0304" at bounding box center [159, 107] width 258 height 6
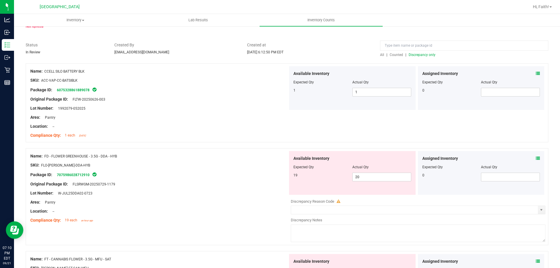
scroll to position [0, 0]
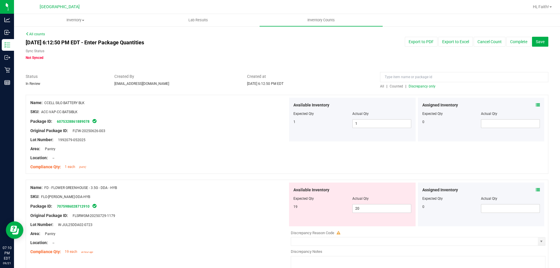
click at [422, 85] on span "Discrepancy only" at bounding box center [422, 86] width 27 height 4
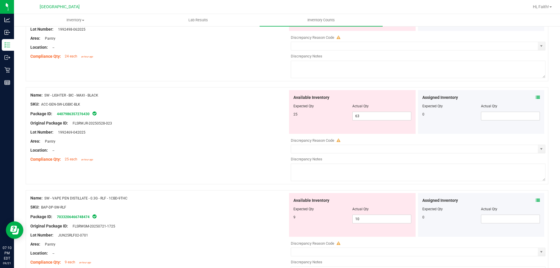
scroll to position [1847, 0]
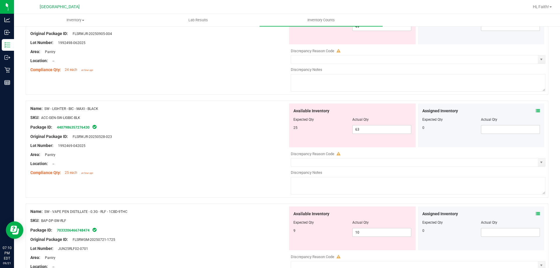
drag, startPoint x: 73, startPoint y: 138, endPoint x: 114, endPoint y: 136, distance: 41.2
click at [114, 136] on div "Original Package ID: FLSRWJR-20250528-023" at bounding box center [159, 137] width 258 height 6
drag, startPoint x: 174, startPoint y: 157, endPoint x: 171, endPoint y: 157, distance: 3.5
click at [171, 157] on div "Area: Pantry" at bounding box center [159, 155] width 258 height 6
drag, startPoint x: 101, startPoint y: 110, endPoint x: 45, endPoint y: 110, distance: 56.0
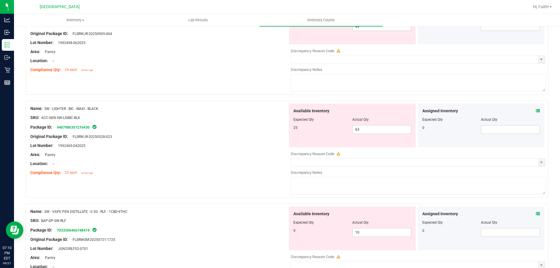
click at [45, 110] on div "Name: SW - LIGHTER - BIC - MAXI - BLACK" at bounding box center [159, 109] width 258 height 6
copy span "SW - LIGHTER - BIC - MAXI - BLACK"
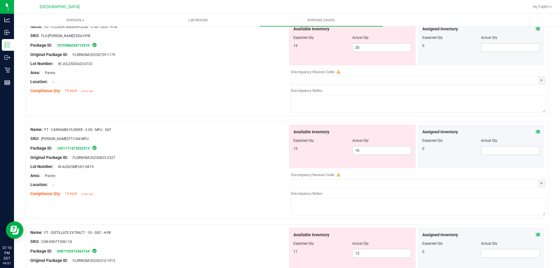
scroll to position [0, 0]
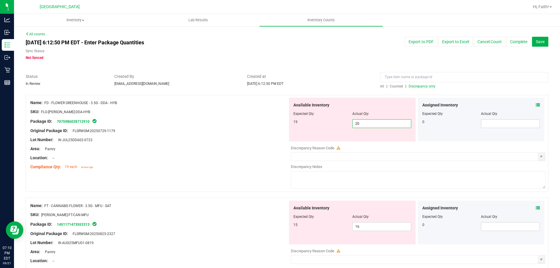
drag, startPoint x: 361, startPoint y: 125, endPoint x: 238, endPoint y: 149, distance: 125.9
click at [238, 149] on div "Name: FD - FLOWER GREENHOUSE - 3.5G - DDA - HYB SKU: FLO-BUD-FD-DDA-HYB Package…" at bounding box center [287, 143] width 523 height 97
type input "19"
click at [245, 149] on div "Area: Pantry" at bounding box center [159, 149] width 258 height 6
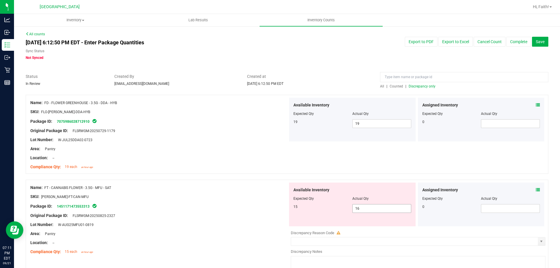
click at [363, 211] on span "16 16" at bounding box center [381, 208] width 59 height 9
click at [237, 197] on div "SKU: FLO-BUD-FT-CAN-MFU" at bounding box center [159, 197] width 258 height 6
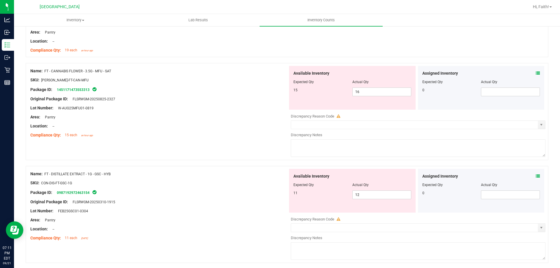
scroll to position [146, 0]
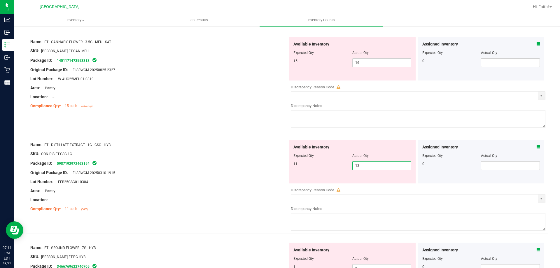
click at [367, 166] on span "12 12" at bounding box center [381, 165] width 59 height 9
type input "11"
click at [174, 152] on div "SKU: CON-DIS-FT-GSC-1G" at bounding box center [159, 154] width 258 height 6
type input "11"
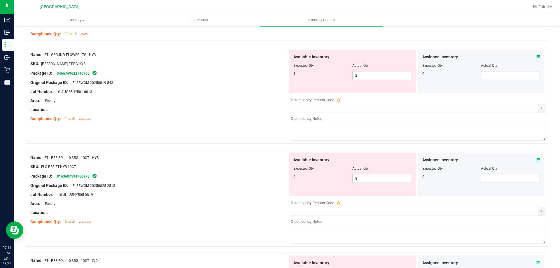
scroll to position [233, 0]
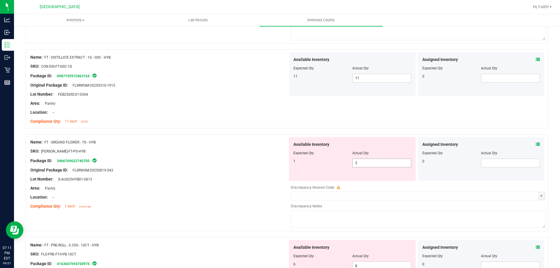
drag, startPoint x: 360, startPoint y: 161, endPoint x: 317, endPoint y: 162, distance: 42.6
click at [318, 161] on div "1 2 2" at bounding box center [352, 163] width 118 height 9
type input "1"
click at [238, 135] on div "Name: FT - GROUND FLOWER - 7G - HYB SKU: FLO-BUD-FT-PG-HYB Package ID: 34667696…" at bounding box center [287, 182] width 523 height 97
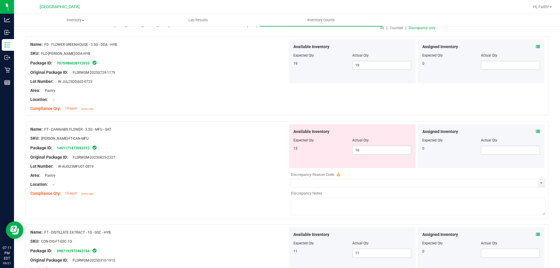
scroll to position [0, 0]
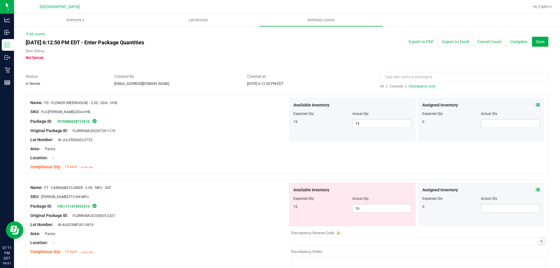
click at [417, 88] on span "Discrepancy only" at bounding box center [422, 86] width 27 height 4
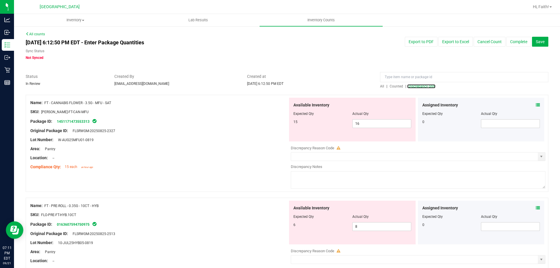
scroll to position [1700, 0]
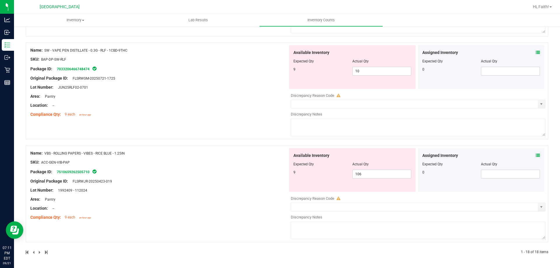
drag, startPoint x: 124, startPoint y: 153, endPoint x: 44, endPoint y: 154, distance: 79.9
click at [44, 154] on div "Name: VBS - ROLLING PAPERS - VIBES - RICE BLUE - 1.25IN" at bounding box center [159, 153] width 258 height 6
drag, startPoint x: 127, startPoint y: 153, endPoint x: 45, endPoint y: 154, distance: 81.1
click at [45, 154] on div "Name: VBS - ROLLING PAPERS - VIBES - RICE BLUE - 1.25IN" at bounding box center [159, 153] width 258 height 6
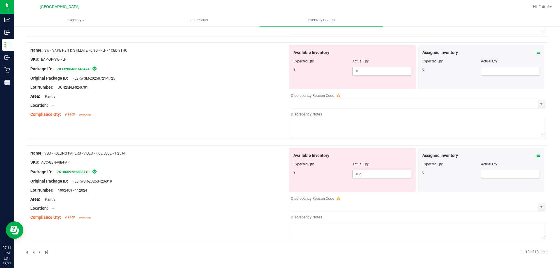
copy span "VBS - ROLLING PAPERS - VIBES - RICE BLUE - 1.25IN"
click at [339, 176] on div "9 106 106" at bounding box center [352, 174] width 118 height 9
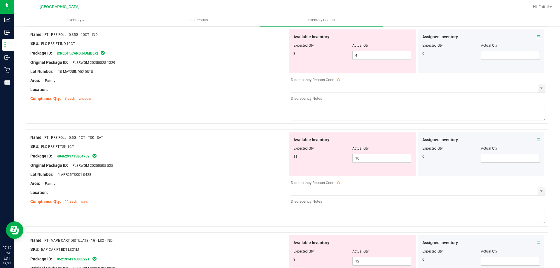
scroll to position [212, 0]
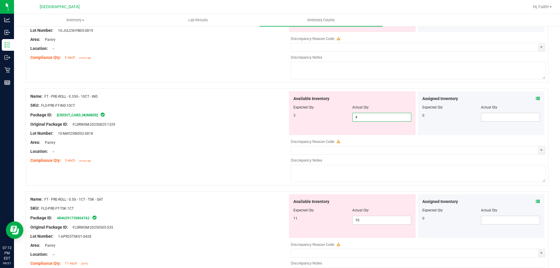
drag, startPoint x: 373, startPoint y: 119, endPoint x: 320, endPoint y: 113, distance: 53.4
click at [320, 113] on div "3 4 4" at bounding box center [352, 117] width 118 height 9
type input "3"
click at [195, 125] on div "Original Package ID: FLSRWGM-20250825-1329" at bounding box center [159, 124] width 258 height 6
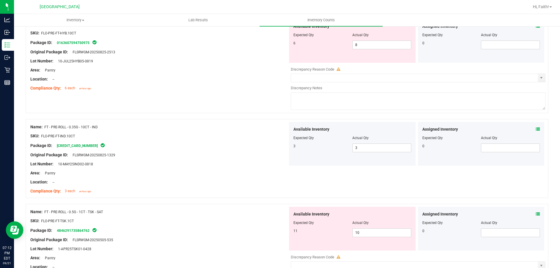
scroll to position [96, 0]
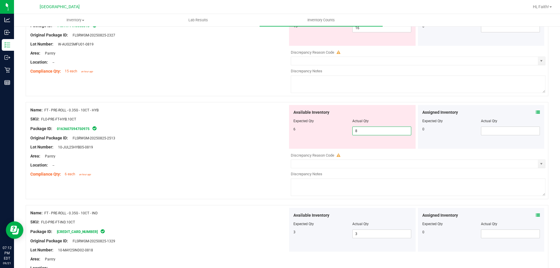
drag, startPoint x: 361, startPoint y: 132, endPoint x: 307, endPoint y: 139, distance: 54.9
click at [308, 138] on div "Available Inventory Expected Qty Actual Qty 6 8 8" at bounding box center [352, 127] width 127 height 44
type input "6"
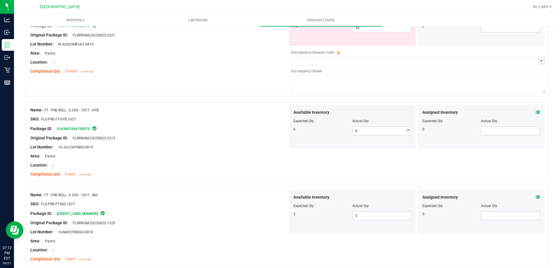
click at [201, 122] on div "SKU: FLO-PRE-FT-HYB.10CT" at bounding box center [159, 119] width 258 height 6
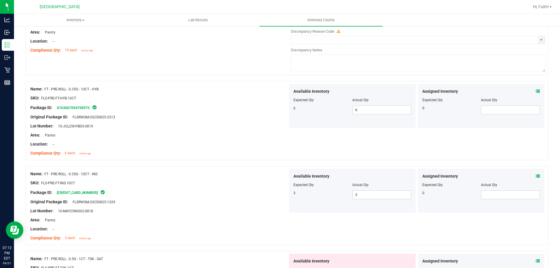
scroll to position [0, 0]
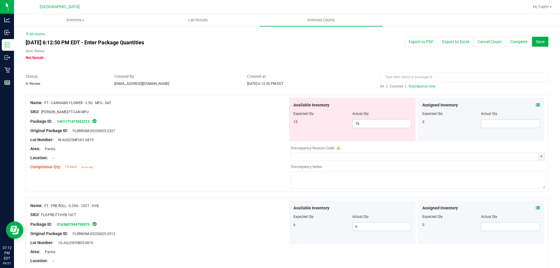
click at [416, 87] on span "Discrepancy only" at bounding box center [422, 86] width 27 height 4
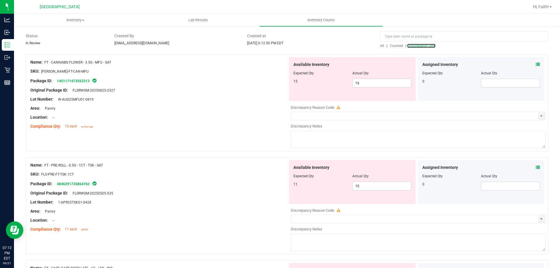
scroll to position [58, 0]
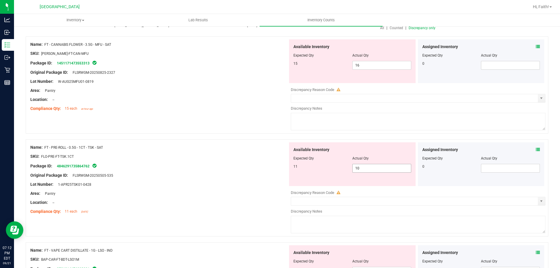
click at [358, 166] on span "10 10" at bounding box center [381, 168] width 59 height 9
type input "11"
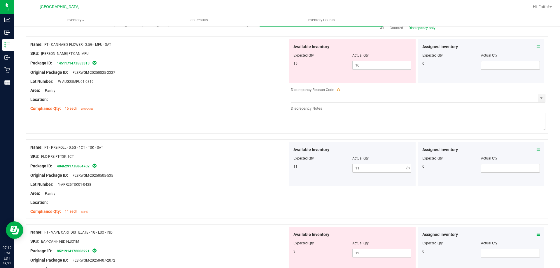
click at [199, 173] on div "Original Package ID: FLSRWGM-20250505-535" at bounding box center [159, 175] width 258 height 6
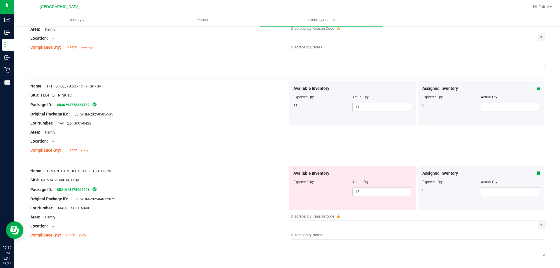
scroll to position [175, 0]
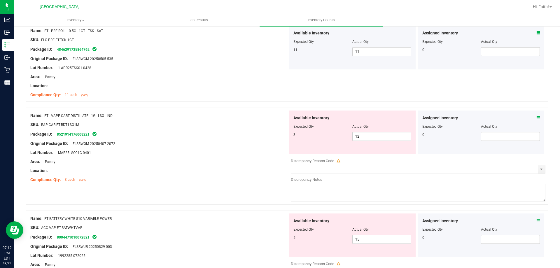
drag, startPoint x: 88, startPoint y: 114, endPoint x: 127, endPoint y: 113, distance: 38.5
click at [127, 113] on div "Name: FT - VAPE CART DISTILLATE - 1G - LSO - IND" at bounding box center [159, 116] width 258 height 6
click at [204, 157] on div at bounding box center [159, 157] width 258 height 3
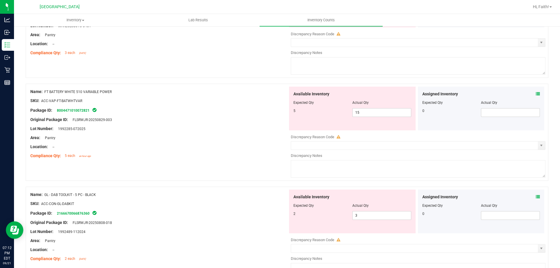
scroll to position [233, 0]
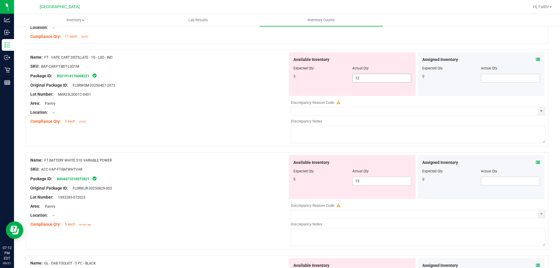
click at [373, 78] on span "12 12" at bounding box center [381, 78] width 59 height 9
click at [258, 92] on div "Lot Number: MAR25LSO01C-0401" at bounding box center [159, 94] width 258 height 6
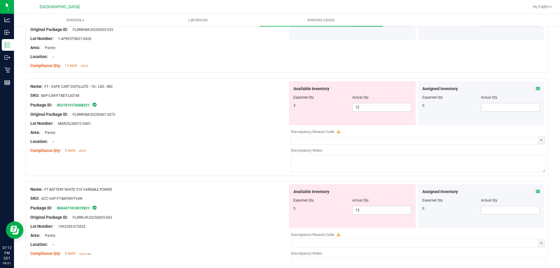
drag, startPoint x: 83, startPoint y: 97, endPoint x: 44, endPoint y: 97, distance: 38.8
click at [44, 97] on div "SKU: BAP-CAR-FT-BDT-LSO1M" at bounding box center [159, 95] width 258 height 6
click at [72, 81] on div "Name: FT - VAPE CART DISTILLATE - 1G - LSO - IND SKU: BAP-CAR-FT-BDT-LSO1M Pack…" at bounding box center [159, 118] width 258 height 74
drag, startPoint x: 113, startPoint y: 86, endPoint x: 44, endPoint y: 87, distance: 68.8
click at [44, 87] on div "Name: FT - VAPE CART DISTILLATE - 1G - LSO - IND" at bounding box center [159, 86] width 258 height 6
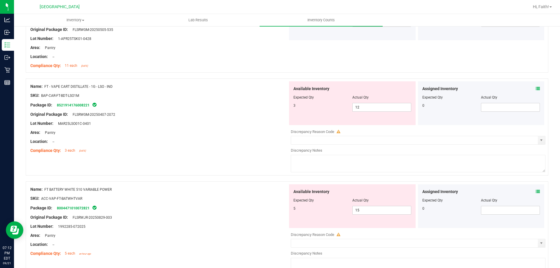
click at [44, 87] on div "Name: FT - VAPE CART DISTILLATE - 1G - LSO - IND" at bounding box center [159, 86] width 258 height 6
drag, startPoint x: 113, startPoint y: 86, endPoint x: 45, endPoint y: 88, distance: 68.3
click at [45, 88] on span "FT - VAPE CART DISTILLATE - 1G - LSO - IND" at bounding box center [78, 87] width 68 height 4
copy span "FT - VAPE CART DISTILLATE - 1G - LSO - IND"
click at [150, 121] on div "Lot Number: MAR25LSO01C-0401" at bounding box center [159, 123] width 258 height 6
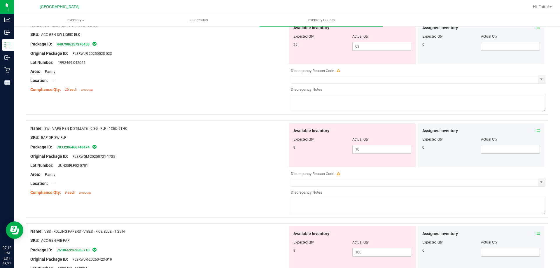
scroll to position [1400, 0]
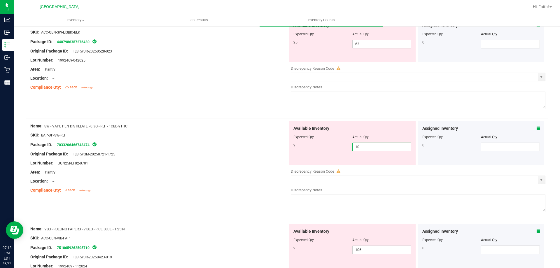
drag, startPoint x: 367, startPoint y: 146, endPoint x: 306, endPoint y: 152, distance: 62.2
click at [307, 152] on div "Available Inventory Expected Qty Actual Qty 9 10 10" at bounding box center [352, 143] width 127 height 44
type input "9"
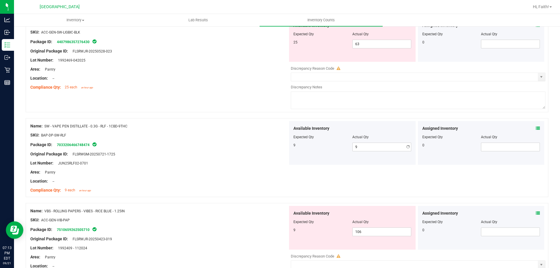
click at [185, 159] on div at bounding box center [159, 158] width 258 height 3
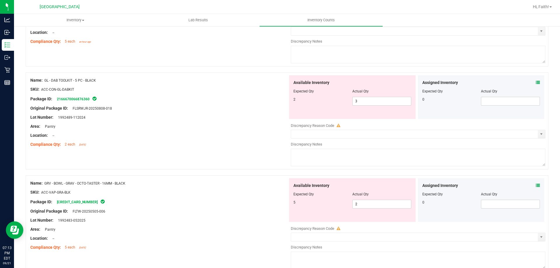
scroll to position [0, 0]
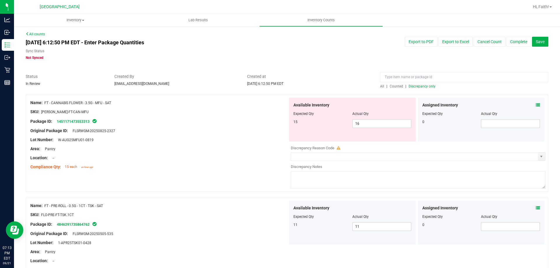
click at [423, 89] on div "All | Counted | Discrepancy only" at bounding box center [464, 86] width 168 height 5
click at [423, 88] on span "Discrepancy only" at bounding box center [422, 86] width 27 height 4
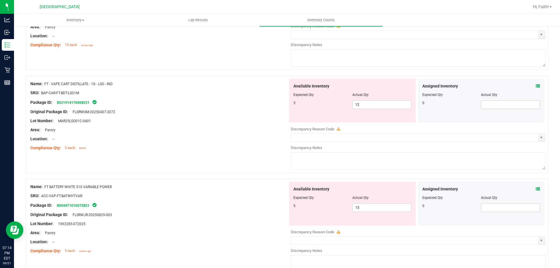
scroll to position [58, 0]
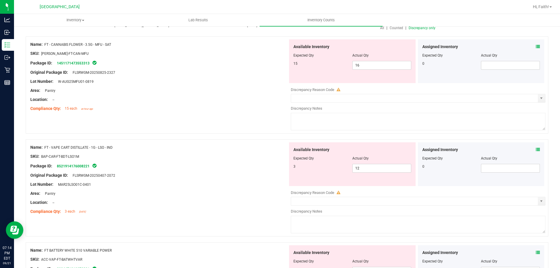
drag, startPoint x: 100, startPoint y: 148, endPoint x: 113, endPoint y: 147, distance: 13.4
click at [113, 147] on span "FT - VAPE CART DISTILLATE - 1G - LSO - IND" at bounding box center [78, 148] width 68 height 4
drag, startPoint x: 113, startPoint y: 148, endPoint x: 44, endPoint y: 144, distance: 69.8
click at [43, 144] on div "Name: FT - VAPE CART DISTILLATE - 1G - LSO - IND SKU: BAP-CAR-FT-BDT-LSO1M Pack…" at bounding box center [159, 179] width 258 height 74
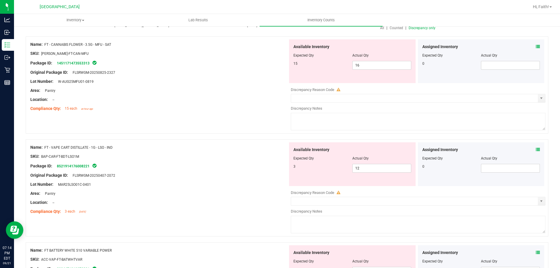
click at [71, 146] on span "FT - VAPE CART DISTILLATE - 1G - LSO - IND" at bounding box center [78, 148] width 68 height 4
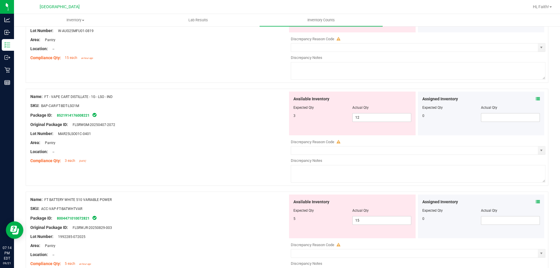
scroll to position [117, 0]
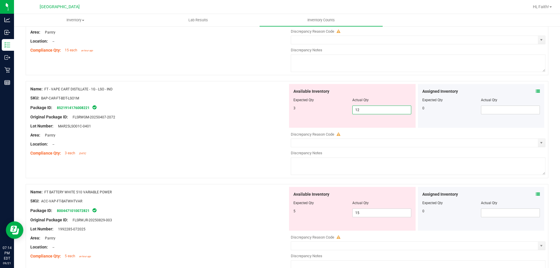
drag, startPoint x: 380, startPoint y: 109, endPoint x: 252, endPoint y: 99, distance: 128.5
click at [149, 91] on div "Name: FT - VAPE CART DISTILLATE - 1G - LSO - IND SKU: BAP-CAR-FT-BDT-LSO1M Pack…" at bounding box center [287, 129] width 523 height 97
click at [195, 109] on div "Package ID: 8521914176008221" at bounding box center [159, 107] width 258 height 7
drag, startPoint x: 368, startPoint y: 106, endPoint x: 331, endPoint y: 107, distance: 37.1
click at [331, 107] on div "3 12 12" at bounding box center [352, 110] width 118 height 9
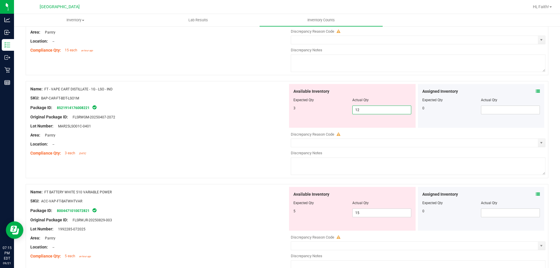
type input "3"
click at [242, 133] on div "Area: Pantry" at bounding box center [159, 135] width 258 height 6
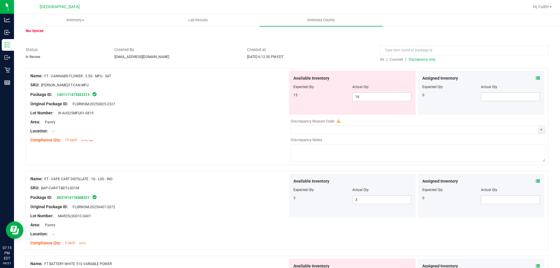
scroll to position [0, 0]
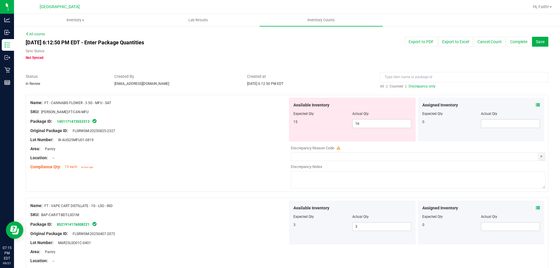
click at [425, 86] on span "Discrepancy only" at bounding box center [422, 86] width 27 height 4
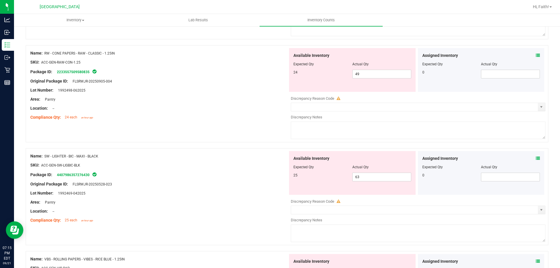
scroll to position [1185, 0]
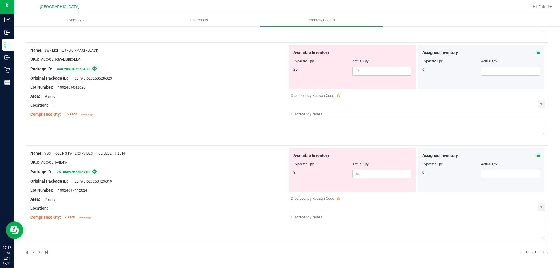
drag, startPoint x: 99, startPoint y: 50, endPoint x: 44, endPoint y: 52, distance: 55.4
click at [44, 52] on div "Name: SW - LIGHTER - BIC - MAXI - BLACK" at bounding box center [159, 50] width 258 height 6
click at [178, 106] on div "Location: --" at bounding box center [159, 105] width 258 height 6
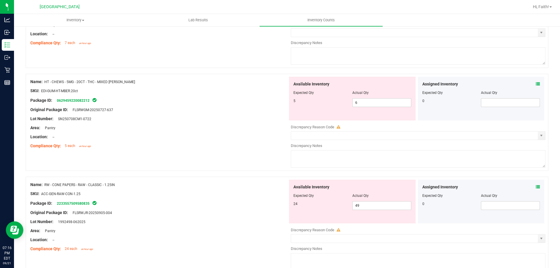
scroll to position [893, 0]
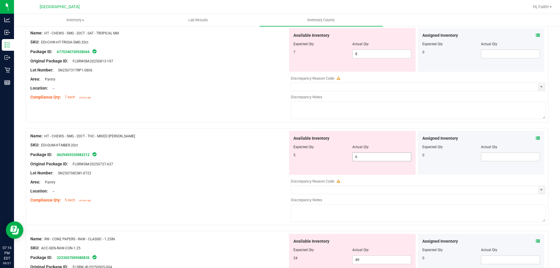
drag, startPoint x: 364, startPoint y: 157, endPoint x: 215, endPoint y: 160, distance: 148.8
click at [216, 160] on div "Name: HT - CHEWS - 5MG - 20CT - THC - MIXED BERRY SKU: EDI-GUM-HT-MBER.20ct Pac…" at bounding box center [287, 176] width 523 height 97
type input "5"
click at [137, 158] on div at bounding box center [159, 159] width 258 height 3
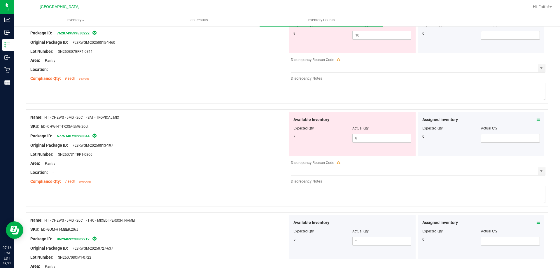
scroll to position [806, 0]
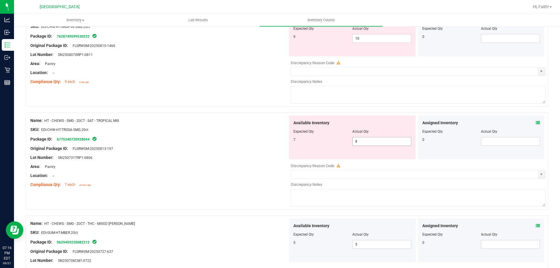
drag, startPoint x: 353, startPoint y: 143, endPoint x: 308, endPoint y: 149, distance: 45.4
click at [309, 149] on div "Available Inventory Expected Qty Actual Qty 7 8 8" at bounding box center [352, 137] width 127 height 44
click at [190, 150] on div "Original Package ID: FLSRWGM-20250813-197" at bounding box center [159, 149] width 258 height 6
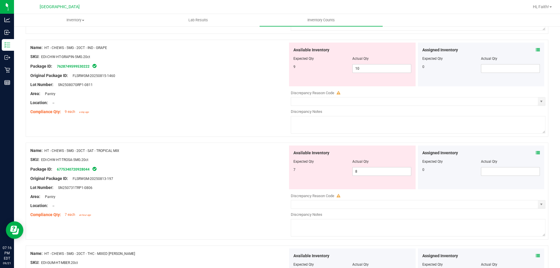
scroll to position [777, 0]
drag, startPoint x: 362, startPoint y: 169, endPoint x: 299, endPoint y: 174, distance: 63.8
click at [299, 174] on div "7 8 8" at bounding box center [352, 170] width 118 height 9
type input "7"
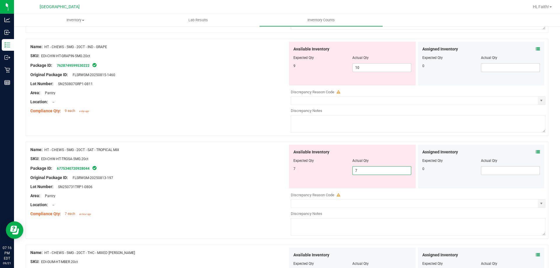
click at [176, 148] on div "Name: HT - CHEWS - 5MG - 20CT - SAT - TROPICAL MIX" at bounding box center [159, 150] width 258 height 6
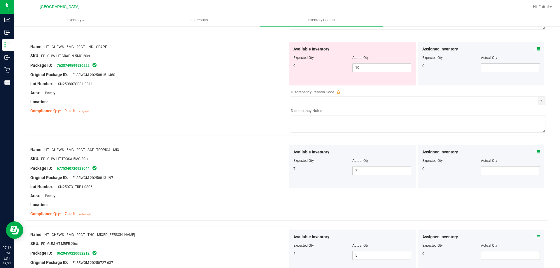
scroll to position [718, 0]
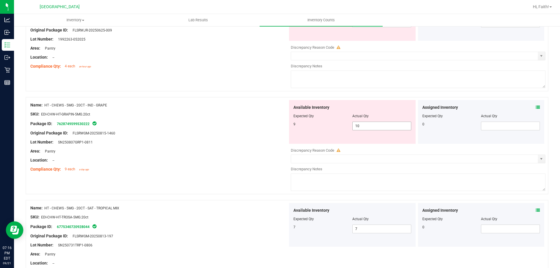
drag, startPoint x: 321, startPoint y: 132, endPoint x: 255, endPoint y: 133, distance: 66.5
click at [268, 133] on div "Name: HT - CHEWS - 5MG - 20CT - IND - GRAPE SKU: EDI-CHW-HT-GRAPIN-5MG.20ct Pac…" at bounding box center [287, 145] width 523 height 97
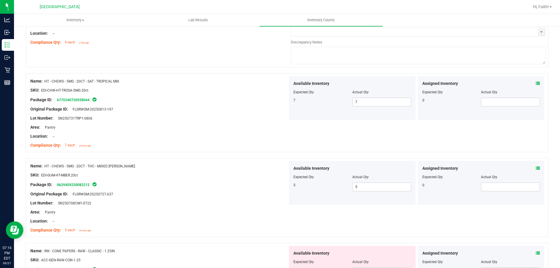
scroll to position [777, 0]
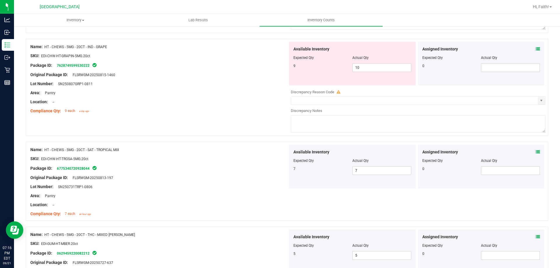
click at [232, 108] on div "Compliance Qty: 9 each a day ago" at bounding box center [159, 111] width 258 height 6
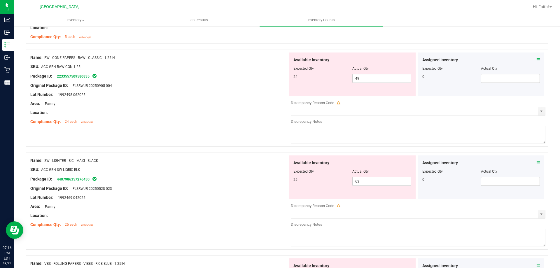
scroll to position [1039, 0]
drag, startPoint x: 115, startPoint y: 57, endPoint x: 45, endPoint y: 55, distance: 69.1
click at [45, 55] on span "RW - CONE PAPERS - RAW - CLASSIC - 1.25IN" at bounding box center [79, 57] width 71 height 4
copy span "RW - CONE PAPERS - RAW - CLASSIC - 1.25IN"
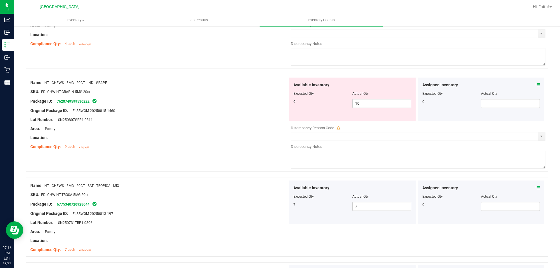
scroll to position [740, 0]
drag, startPoint x: 366, startPoint y: 105, endPoint x: 307, endPoint y: 116, distance: 59.6
click at [307, 116] on div "Available Inventory Expected Qty Actual Qty 9 10 10" at bounding box center [352, 100] width 127 height 44
type input "9"
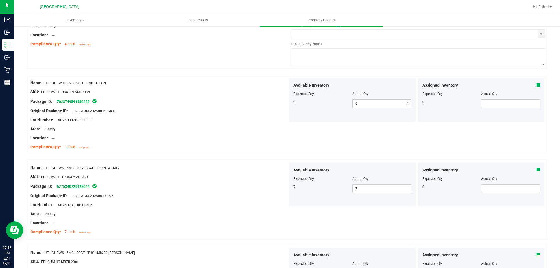
click at [224, 130] on div "Area: Pantry" at bounding box center [159, 129] width 258 height 6
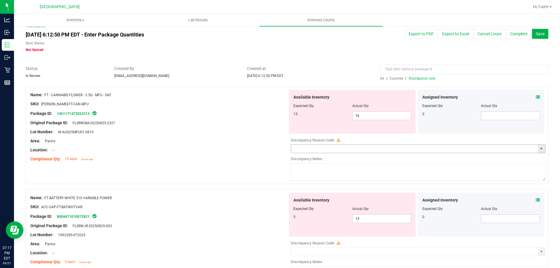
scroll to position [0, 0]
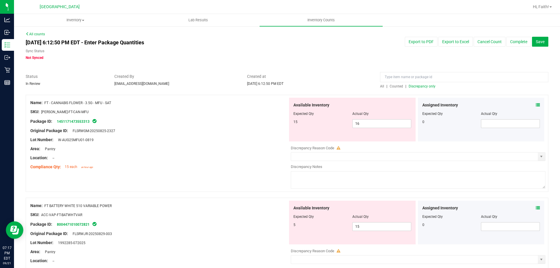
click at [428, 88] on span "Discrepancy only" at bounding box center [422, 86] width 27 height 4
click at [369, 120] on input "16" at bounding box center [382, 124] width 58 height 8
type input "15"
click at [220, 151] on div "Area: Pantry" at bounding box center [159, 149] width 258 height 6
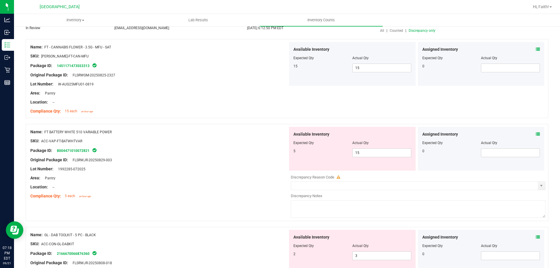
scroll to position [87, 0]
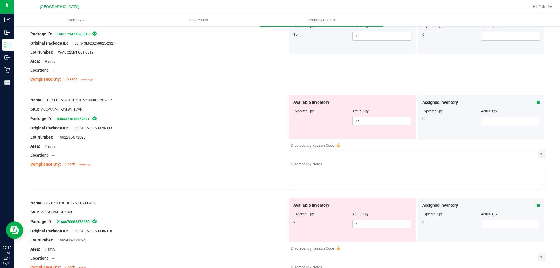
drag, startPoint x: 113, startPoint y: 100, endPoint x: 87, endPoint y: 100, distance: 25.4
click at [87, 100] on div "Name: FT BATTERY WHITE 510 VARIABLE POWER" at bounding box center [159, 100] width 258 height 6
click at [87, 100] on span "FT BATTERY WHITE 510 VARIABLE POWER" at bounding box center [77, 100] width 67 height 4
click at [111, 102] on span "FT BATTERY WHITE 510 VARIABLE POWER" at bounding box center [77, 100] width 67 height 4
drag, startPoint x: 111, startPoint y: 101, endPoint x: 75, endPoint y: 101, distance: 35.9
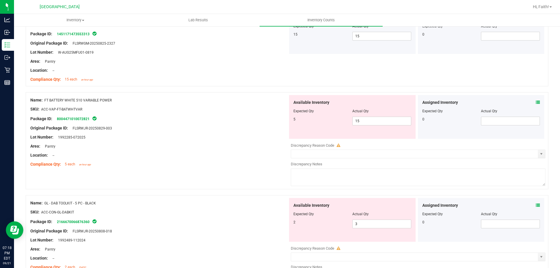
click at [75, 101] on span "FT BATTERY WHITE 510 VARIABLE POWER" at bounding box center [77, 100] width 67 height 4
click at [58, 101] on span "FT BATTERY WHITE 510 VARIABLE POWER" at bounding box center [77, 100] width 67 height 4
drag, startPoint x: 44, startPoint y: 100, endPoint x: 85, endPoint y: 99, distance: 40.9
click at [84, 99] on div "Name: FT BATTERY WHITE 510 VARIABLE POWER" at bounding box center [159, 100] width 258 height 6
click at [85, 99] on span "FT BATTERY WHITE 510 VARIABLE POWER" at bounding box center [77, 100] width 67 height 4
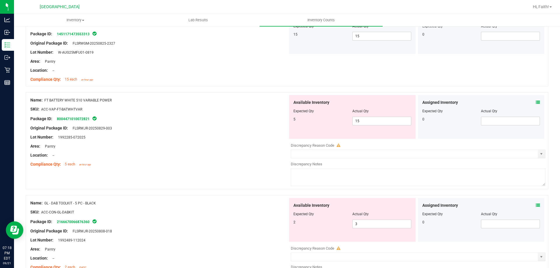
drag, startPoint x: 114, startPoint y: 99, endPoint x: 45, endPoint y: 100, distance: 68.3
click at [45, 100] on div "Name: FT BATTERY WHITE 510 VARIABLE POWER" at bounding box center [159, 100] width 258 height 6
click at [224, 141] on div at bounding box center [159, 141] width 258 height 3
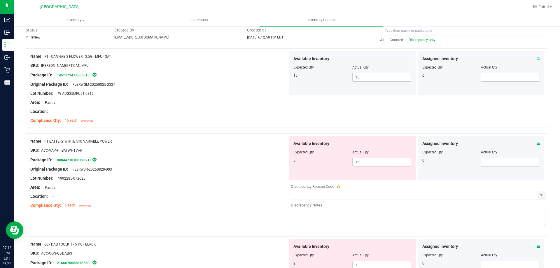
scroll to position [0, 0]
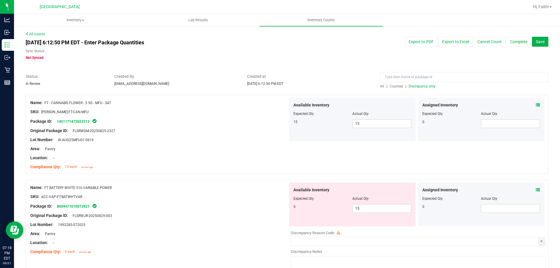
click at [412, 87] on span "Discrepancy only" at bounding box center [422, 86] width 27 height 4
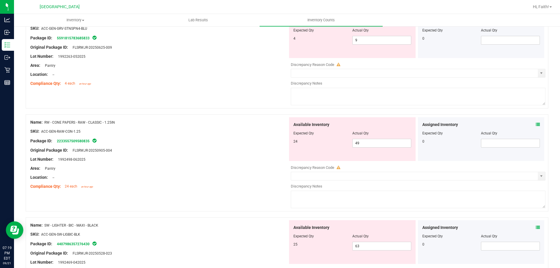
scroll to position [627, 0]
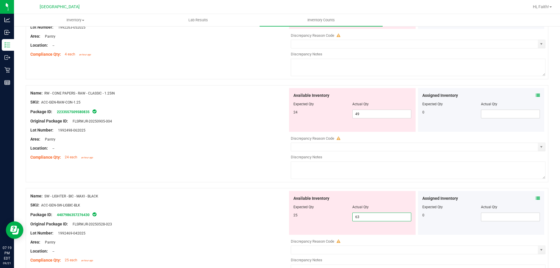
click at [372, 220] on span "63 63" at bounding box center [381, 217] width 59 height 9
click at [204, 223] on div "Original Package ID: FLSRWJR-20250528-023" at bounding box center [159, 224] width 258 height 6
click at [361, 213] on span "63 63" at bounding box center [381, 217] width 59 height 9
drag, startPoint x: 361, startPoint y: 217, endPoint x: 302, endPoint y: 232, distance: 60.8
click at [304, 232] on div "Available Inventory Expected Qty Actual Qty 25 63 63" at bounding box center [352, 213] width 127 height 44
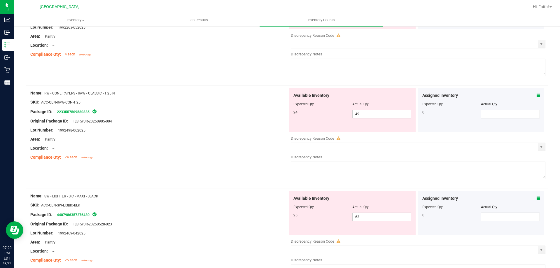
click at [228, 201] on div at bounding box center [159, 200] width 258 height 3
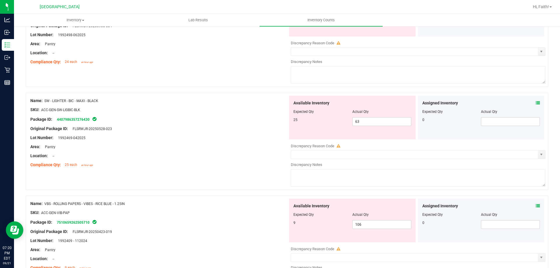
scroll to position [773, 0]
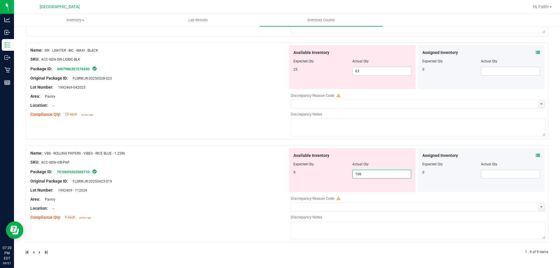
drag, startPoint x: 369, startPoint y: 174, endPoint x: 288, endPoint y: 174, distance: 81.1
click at [289, 174] on div "Available Inventory Expected Qty Actual Qty 9 106 106" at bounding box center [352, 170] width 127 height 44
drag, startPoint x: 366, startPoint y: 175, endPoint x: 94, endPoint y: 155, distance: 272.8
click at [102, 150] on div "Name: VBS - ROLLING PAPERS - VIBES - RICE BLUE - 1.25IN SKU: ACC-GEN-VIB-PAP Pa…" at bounding box center [287, 193] width 523 height 97
type input "9"
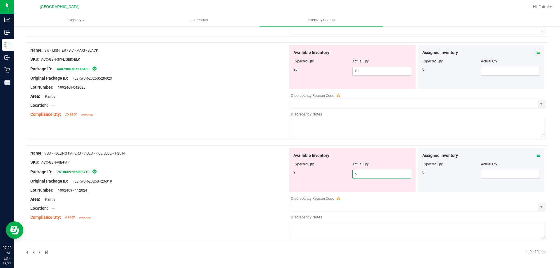
type input "9"
click at [234, 169] on div "Name: VBS - ROLLING PAPERS - VIBES - RICE BLUE - 1.25IN SKU: ACC-GEN-VIB-PAP Pa…" at bounding box center [159, 185] width 258 height 74
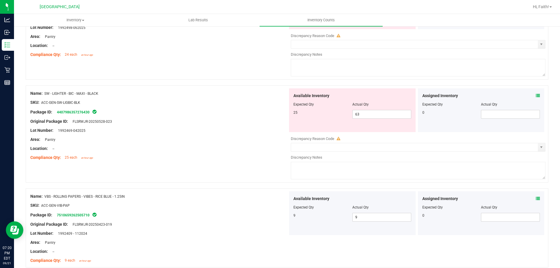
scroll to position [697, 0]
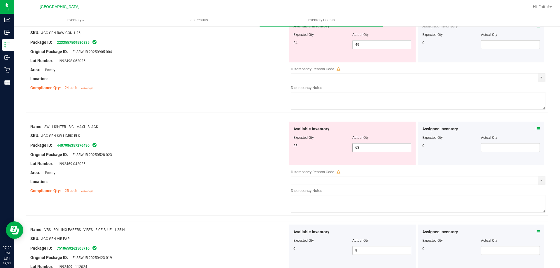
drag, startPoint x: 371, startPoint y: 148, endPoint x: 167, endPoint y: 133, distance: 204.4
click at [167, 133] on div "Name: SW - LIGHTER - BIC - MAXI - BLACK SKU: ACC-GEN-SW-LIGBIC-BLK Package ID: …" at bounding box center [287, 167] width 523 height 97
type input "25"
click at [262, 142] on div "Package ID: 4407986357276430" at bounding box center [159, 145] width 258 height 7
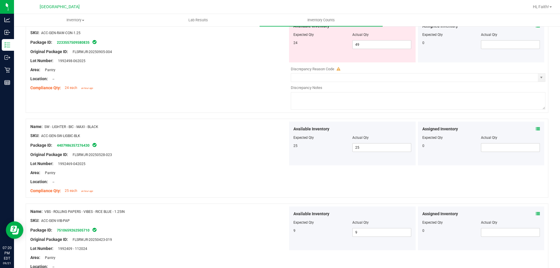
scroll to position [609, 0]
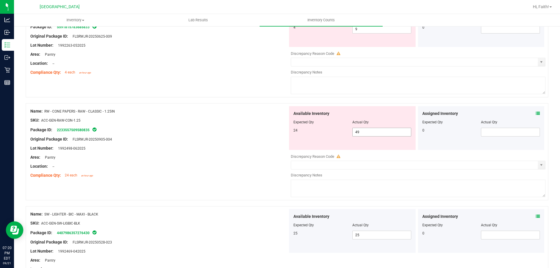
click at [366, 131] on span "49 49" at bounding box center [381, 132] width 59 height 9
drag, startPoint x: 286, startPoint y: 135, endPoint x: 250, endPoint y: 140, distance: 36.5
click at [252, 140] on div "Name: RW - CONE PAPERS - RAW - CLASSIC - 1.25IN SKU: ACC-GEN-RAW-CON-1.25 Packa…" at bounding box center [287, 151] width 523 height 97
type input "24"
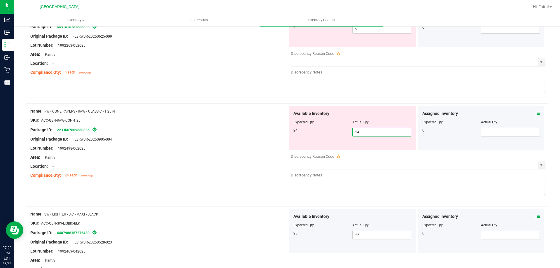
click at [194, 141] on div "Original Package ID: FLSRWJR-20250905-004" at bounding box center [159, 139] width 258 height 6
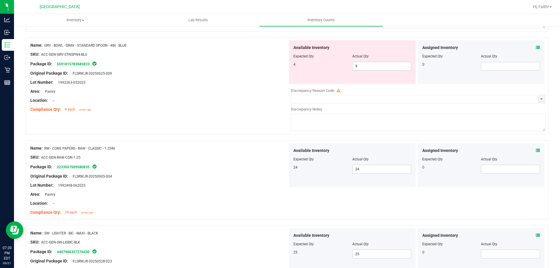
scroll to position [522, 0]
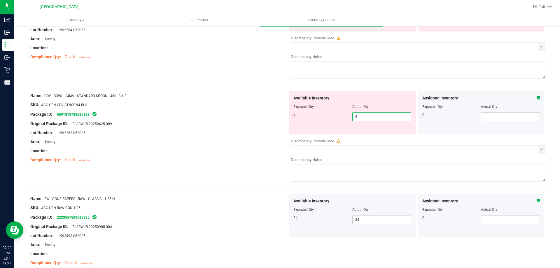
click at [355, 117] on span "9 9" at bounding box center [381, 116] width 59 height 9
drag, startPoint x: 360, startPoint y: 116, endPoint x: 314, endPoint y: 117, distance: 45.2
click at [318, 116] on div "4 9 9" at bounding box center [352, 116] width 118 height 9
type input "4"
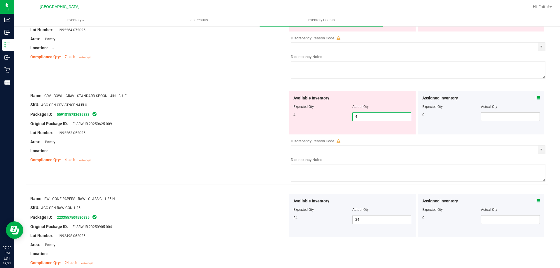
click at [237, 132] on div "Lot Number: 1992263-052025" at bounding box center [159, 133] width 258 height 6
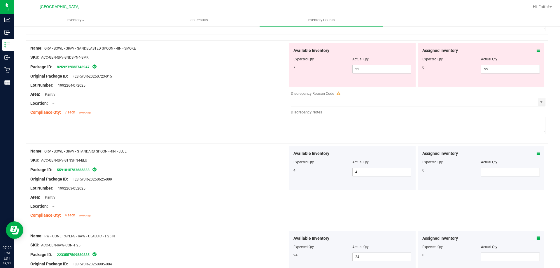
scroll to position [405, 0]
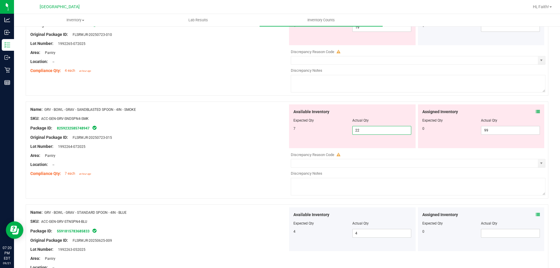
drag, startPoint x: 365, startPoint y: 129, endPoint x: 271, endPoint y: 137, distance: 94.3
click at [283, 137] on div "Name: GRV - BOWL - GRAV - SANDBLASTED SPOON - 4IN - SMOKE SKU: ACC-GEN-GRV-SNDS…" at bounding box center [287, 149] width 523 height 97
click at [258, 135] on div "Original Package ID: FLSRWJR-20250723-015" at bounding box center [159, 137] width 258 height 6
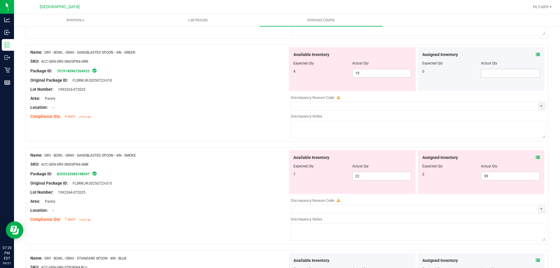
scroll to position [288, 0]
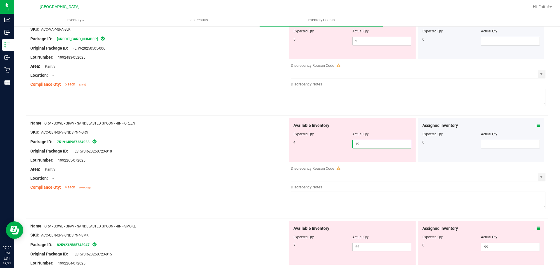
drag, startPoint x: 367, startPoint y: 143, endPoint x: 250, endPoint y: 145, distance: 117.0
click at [250, 145] on div "Name: GRV - BOWL - GRAV - SANDBLASTED SPOON - 4IN - GREEN SKU: ACC-GEN-GRV-SNDS…" at bounding box center [287, 163] width 523 height 97
type input "4"
click at [213, 153] on div "Original Package ID: FLSRWJR-20250723-010" at bounding box center [159, 151] width 258 height 6
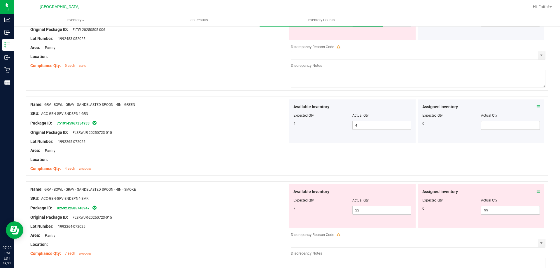
scroll to position [318, 0]
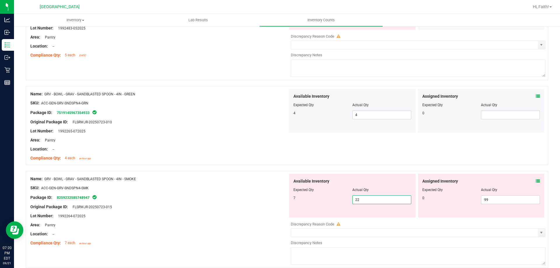
drag, startPoint x: 362, startPoint y: 198, endPoint x: 136, endPoint y: 201, distance: 226.0
click at [147, 201] on div "Name: GRV - BOWL - GRAV - SANDBLASTED SPOON - 4IN - SMOKE SKU: ACC-GEN-GRV-SNDS…" at bounding box center [287, 219] width 523 height 97
type input "7"
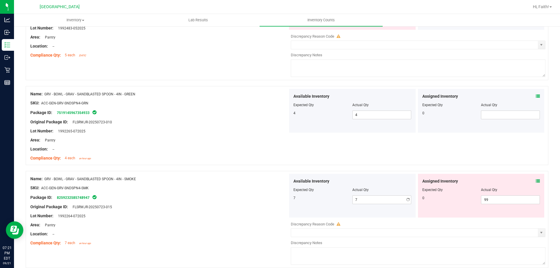
click at [224, 204] on div "Original Package ID: FLSRWJR-20250723-015" at bounding box center [159, 207] width 258 height 6
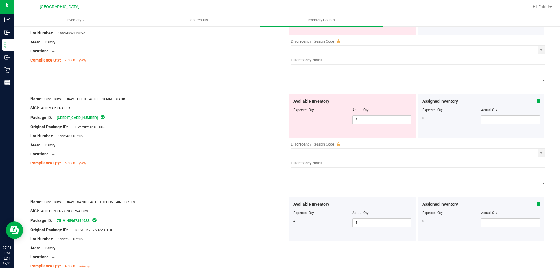
scroll to position [201, 0]
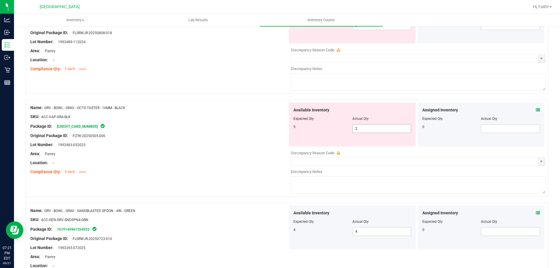
drag, startPoint x: 357, startPoint y: 126, endPoint x: 319, endPoint y: 134, distance: 38.4
click at [320, 134] on div "Available Inventory Expected Qty Actual Qty 5 2 2" at bounding box center [352, 125] width 127 height 44
click at [280, 123] on div "Package ID: 6032395842530894" at bounding box center [159, 126] width 258 height 7
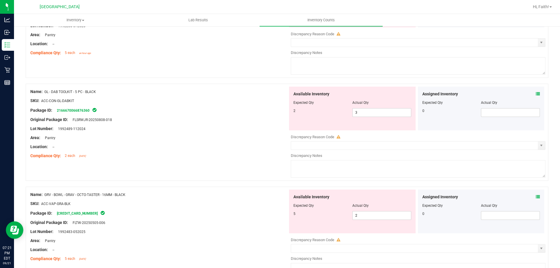
scroll to position [113, 0]
drag, startPoint x: 87, startPoint y: 91, endPoint x: 101, endPoint y: 91, distance: 14.0
click at [101, 91] on div "Name: GL - DAB TOOLKIT - 5 PC - BLACK" at bounding box center [159, 92] width 258 height 6
click at [216, 124] on div at bounding box center [159, 124] width 258 height 3
drag, startPoint x: 66, startPoint y: 90, endPoint x: 103, endPoint y: 90, distance: 36.7
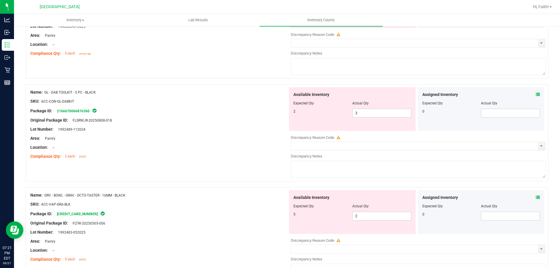
click at [103, 90] on div "Name: GL - DAB TOOLKIT - 5 PC - BLACK" at bounding box center [159, 92] width 258 height 6
drag, startPoint x: 364, startPoint y: 116, endPoint x: 202, endPoint y: 100, distance: 162.6
click at [202, 100] on div "Name: GL - DAB TOOLKIT - 5 PC - BLACK SKU: ACC-CON-GL-DABKIT Package ID: 216667…" at bounding box center [287, 132] width 523 height 97
click at [230, 122] on div "Original Package ID: FLSRWJR-20250808-018" at bounding box center [159, 120] width 258 height 6
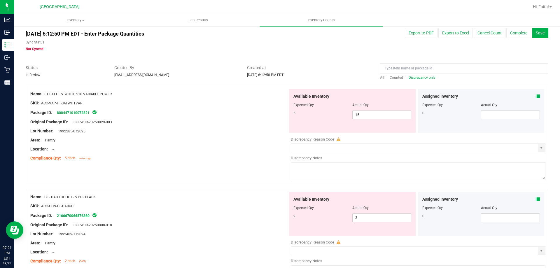
scroll to position [0, 0]
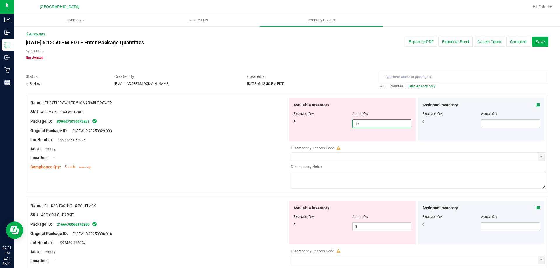
drag, startPoint x: 362, startPoint y: 120, endPoint x: 318, endPoint y: 125, distance: 44.7
click at [318, 125] on div "5 15 15" at bounding box center [352, 123] width 118 height 9
type input "5"
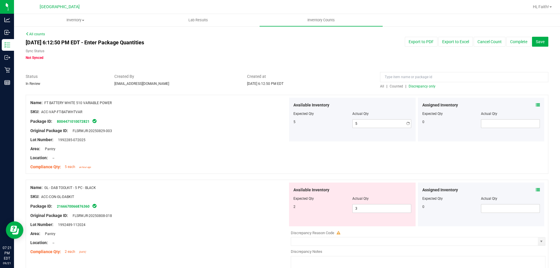
click at [215, 134] on div at bounding box center [159, 135] width 258 height 3
click at [421, 88] on span "Discrepancy only" at bounding box center [422, 86] width 27 height 4
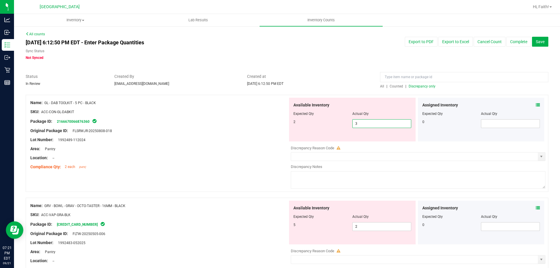
drag, startPoint x: 356, startPoint y: 126, endPoint x: 250, endPoint y: 123, distance: 106.2
click at [255, 125] on div "Name: GL - DAB TOOLKIT - 5 PC - BLACK SKU: ACC-CON-GL-DABKIT Package ID: 216667…" at bounding box center [287, 143] width 523 height 97
type input "2"
click at [216, 135] on div at bounding box center [159, 135] width 258 height 3
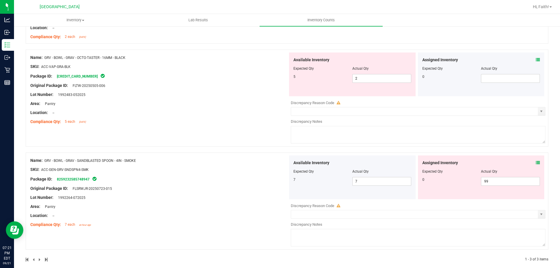
scroll to position [137, 0]
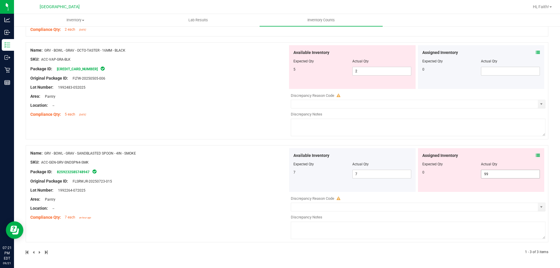
drag, startPoint x: 494, startPoint y: 171, endPoint x: 355, endPoint y: 190, distance: 139.8
click at [357, 189] on div "Available Inventory Expected Qty Actual Qty 7 7 7 99 99" at bounding box center [417, 170] width 258 height 44
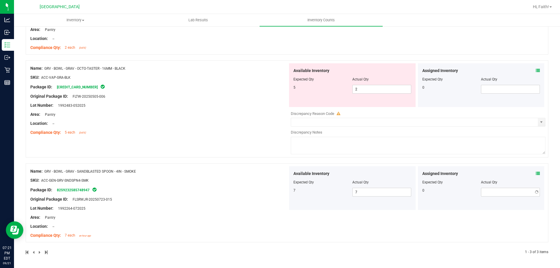
click at [210, 150] on div "Name: GL - DAB TOOLKIT - 5 PC - BLACK SKU: ACC-CON-GL-DABKIT Package ID: 216667…" at bounding box center [287, 115] width 523 height 279
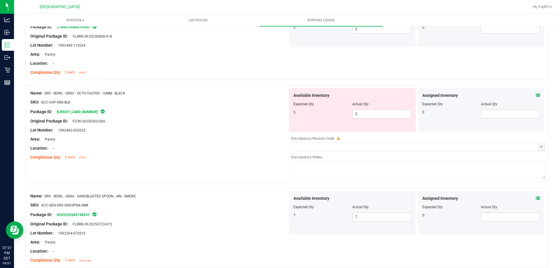
scroll to position [61, 0]
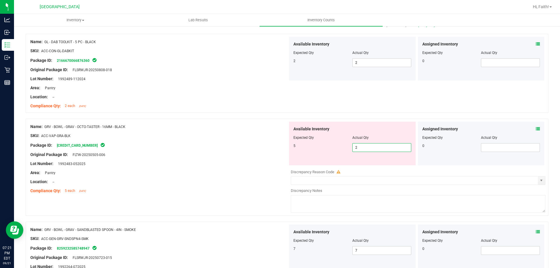
drag, startPoint x: 360, startPoint y: 146, endPoint x: 323, endPoint y: 155, distance: 38.4
click at [323, 155] on div "Available Inventory Expected Qty Actual Qty 5 2 2" at bounding box center [352, 144] width 127 height 44
click at [242, 144] on div "Package ID: 6032395842530894" at bounding box center [159, 145] width 258 height 7
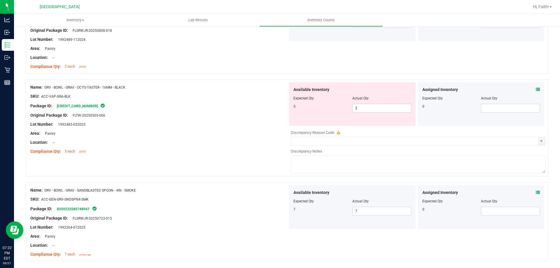
scroll to position [90, 0]
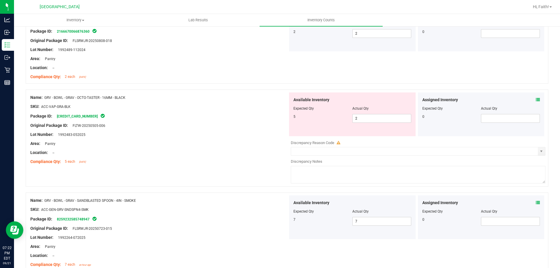
drag, startPoint x: 122, startPoint y: 97, endPoint x: 26, endPoint y: 93, distance: 95.4
click at [26, 93] on div "Name: GRV - BOWL - GRAV - OCTO-TASTER - 16MM - BLACK SKU: ACC-VAP-GRA-BLK Packa…" at bounding box center [287, 138] width 523 height 97
click at [65, 98] on span "GRV - BOWL - GRAV - OCTO-TASTER - 16MM - BLACK" at bounding box center [84, 98] width 81 height 4
click at [369, 120] on span "2 2" at bounding box center [381, 118] width 59 height 9
click at [151, 129] on div at bounding box center [159, 130] width 258 height 3
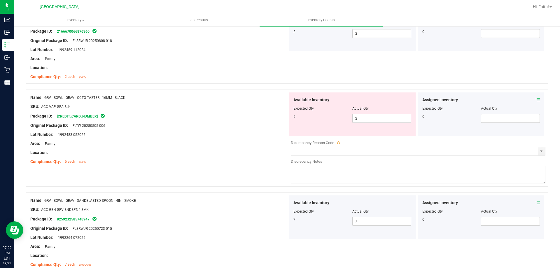
drag, startPoint x: 128, startPoint y: 99, endPoint x: 46, endPoint y: 98, distance: 82.2
click at [46, 98] on div "Name: GRV - BOWL - GRAV - OCTO-TASTER - 16MM - BLACK" at bounding box center [159, 97] width 258 height 6
click at [253, 142] on div "Area: Pantry" at bounding box center [159, 144] width 258 height 6
click at [369, 121] on span "2 2" at bounding box center [381, 118] width 59 height 9
click at [369, 121] on input "2" at bounding box center [382, 118] width 58 height 8
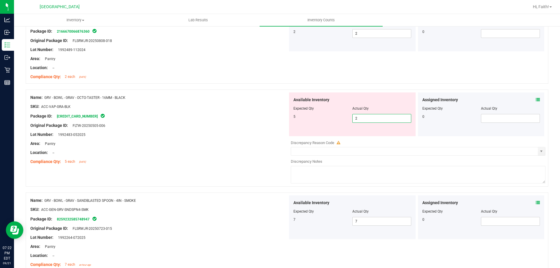
type input "3"
click at [214, 144] on div "Area: Pantry" at bounding box center [159, 144] width 258 height 6
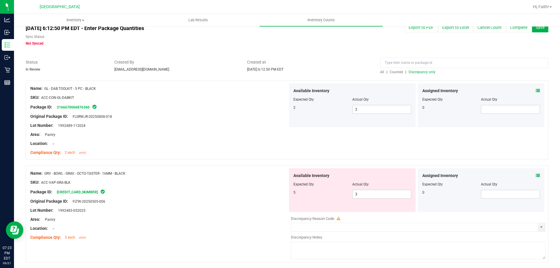
scroll to position [0, 0]
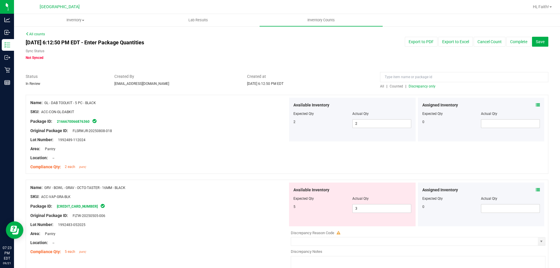
click at [425, 86] on span "Discrepancy only" at bounding box center [422, 86] width 27 height 4
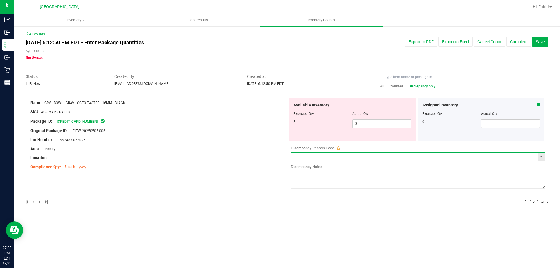
drag, startPoint x: 326, startPoint y: 157, endPoint x: 351, endPoint y: 173, distance: 29.6
click at [325, 157] on input "text" at bounding box center [414, 157] width 247 height 8
click at [541, 154] on span "select" at bounding box center [541, 156] width 5 height 5
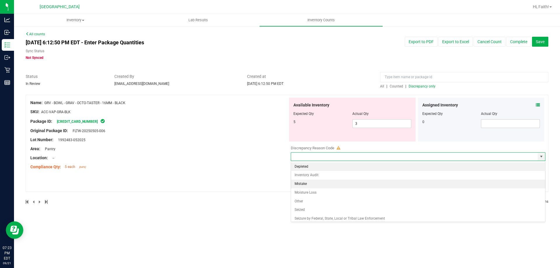
click at [307, 184] on li "Mistake" at bounding box center [418, 184] width 254 height 9
type input "Mistake"
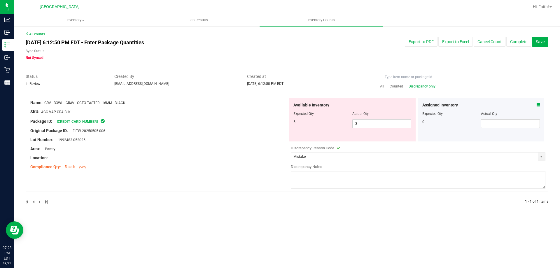
click at [302, 176] on textarea at bounding box center [418, 179] width 255 height 17
type textarea "x"
drag, startPoint x: 45, startPoint y: 104, endPoint x: 129, endPoint y: 102, distance: 84.3
click at [129, 102] on div "Name: GRV - BOWL - GRAV - OCTO-TASTER - 16MM - BLACK" at bounding box center [159, 103] width 258 height 6
click at [357, 180] on textarea "-2" at bounding box center [418, 179] width 255 height 17
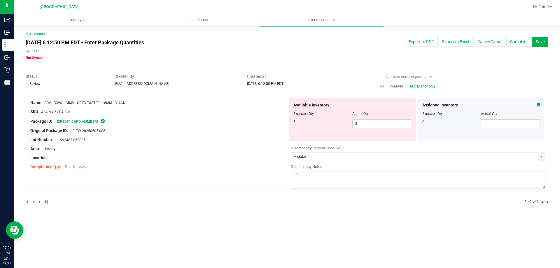
paste textarea "GRV - BOWL - GRAV - OCTO-TASTER - 16MM - BLACK"
drag, startPoint x: 472, startPoint y: 174, endPoint x: 210, endPoint y: 175, distance: 262.2
click at [210, 175] on div "Name: GRV - BOWL - GRAV - OCTO-TASTER - 16MM - BLACK SKU: ACC-VAP-GRA-BLK Packa…" at bounding box center [287, 143] width 523 height 97
type textarea "-2 GRV - BOWL - GRAV - OCTO-TASTER - 16MM - BLACK: DUE TO A MISTAKE WHEN ALLOCA…"
click at [516, 175] on textarea "-2 GRV - BOWL - GRAV - OCTO-TASTER - 16MM - BLACK: DUE TO A MISTAKE WHEN ALLOCA…" at bounding box center [418, 179] width 255 height 17
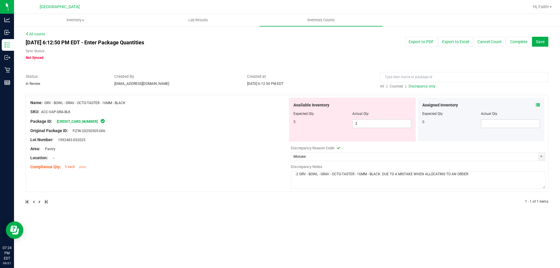
click at [209, 142] on div "Lot Number: 1992483-052025" at bounding box center [159, 140] width 258 height 6
click at [525, 40] on button "Complete" at bounding box center [518, 42] width 25 height 10
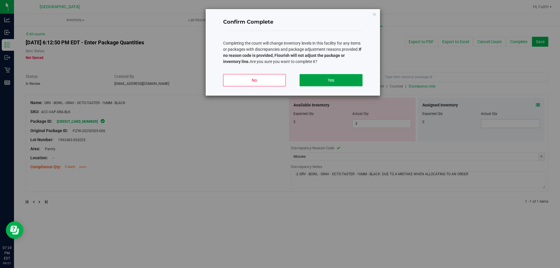
click at [336, 77] on button "Yes" at bounding box center [330, 80] width 63 height 12
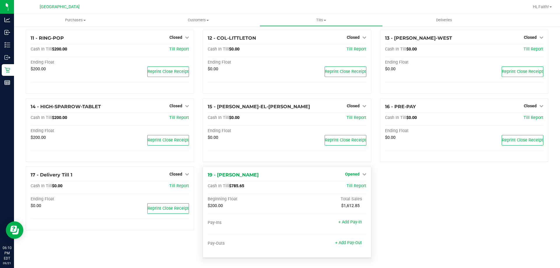
click at [356, 176] on span "Opened" at bounding box center [352, 174] width 15 height 5
click at [352, 184] on link "Close Till" at bounding box center [353, 186] width 16 height 5
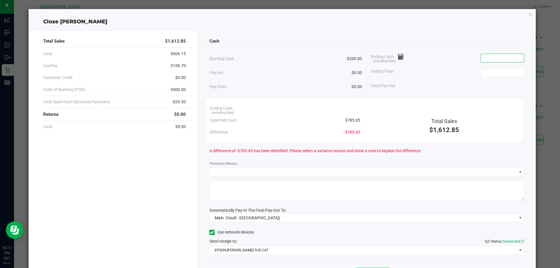
click at [482, 58] on input at bounding box center [502, 58] width 43 height 8
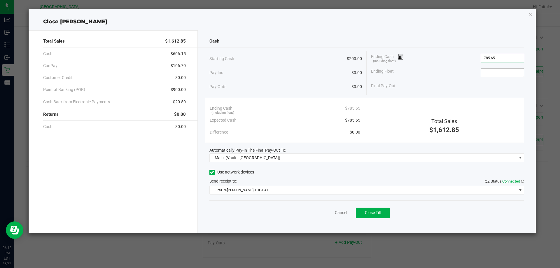
type input "$785.65"
click at [500, 69] on input at bounding box center [502, 73] width 43 height 8
type input "$200.00"
click at [488, 83] on div "Final Pay-Out $585.65" at bounding box center [447, 86] width 153 height 12
click at [375, 216] on button "Close Till" at bounding box center [373, 213] width 34 height 10
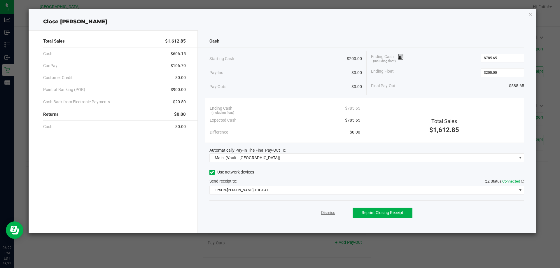
click at [332, 211] on link "Dismiss" at bounding box center [328, 213] width 14 height 6
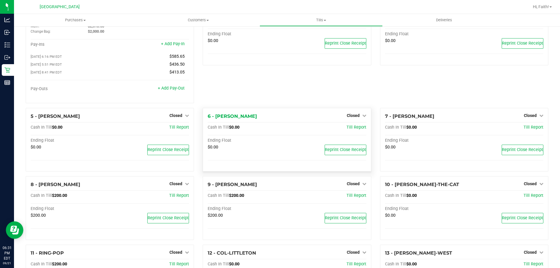
scroll to position [0, 0]
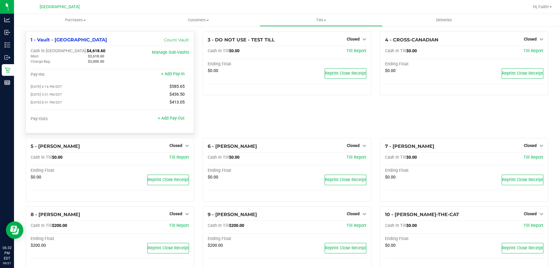
drag, startPoint x: 61, startPoint y: 50, endPoint x: 78, endPoint y: 50, distance: 17.2
click at [78, 50] on div "Cash In Vault: $4,618.60" at bounding box center [84, 50] width 106 height 5
copy span "4,618.60"
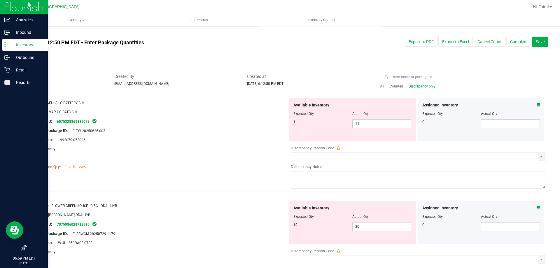
click at [9, 42] on icon at bounding box center [7, 45] width 6 height 6
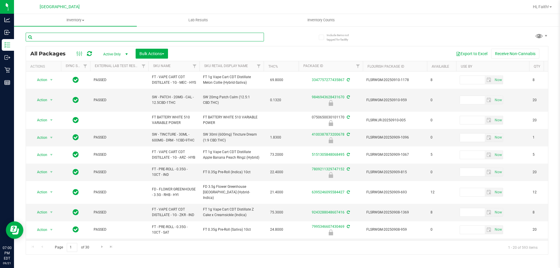
click at [117, 35] on input "text" at bounding box center [145, 37] width 238 height 9
paste input "FLSRWGM-20250820-799"
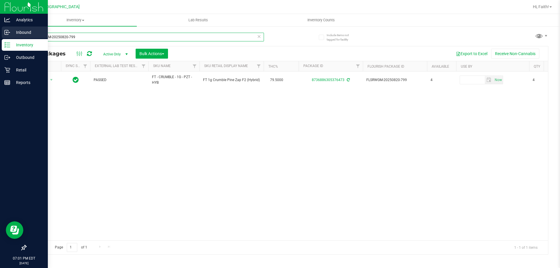
drag, startPoint x: 81, startPoint y: 36, endPoint x: 0, endPoint y: 28, distance: 81.3
click at [0, 28] on div "Analytics Inbound Inventory Outbound Retail Reports 07:01 PM EDT [DATE] 09/21 […" at bounding box center [280, 134] width 560 height 268
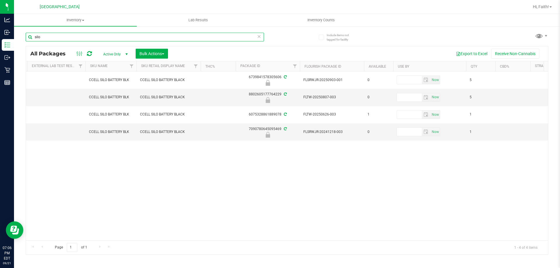
scroll to position [0, 53]
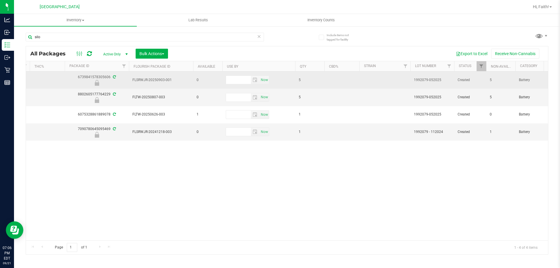
drag, startPoint x: 415, startPoint y: 79, endPoint x: 437, endPoint y: 79, distance: 21.6
click at [437, 79] on span "1992079-052025" at bounding box center [432, 80] width 37 height 6
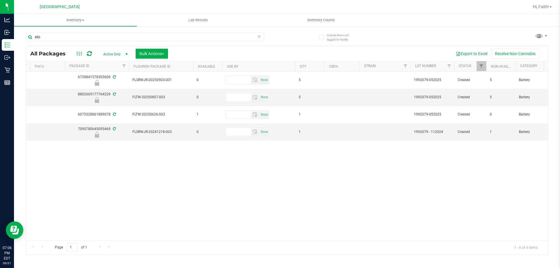
click at [369, 191] on div "Action Action Edit attributes Global inventory Locate package Package audit log…" at bounding box center [287, 155] width 522 height 169
drag, startPoint x: 285, startPoint y: 241, endPoint x: 269, endPoint y: 241, distance: 15.5
click at [269, 241] on div "Page 1 of 1 1 - 4 of 4 items" at bounding box center [287, 247] width 522 height 14
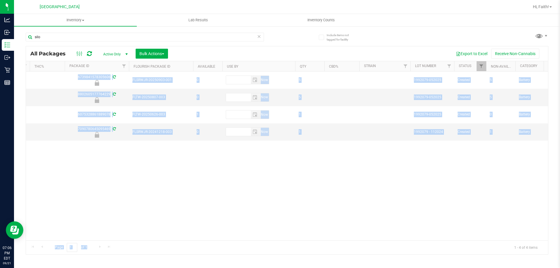
drag, startPoint x: 275, startPoint y: 241, endPoint x: 160, endPoint y: 224, distance: 115.8
click at [118, 226] on div "All Packages Active Only Active Only Lab Samples Locked All External Internal B…" at bounding box center [287, 150] width 523 height 209
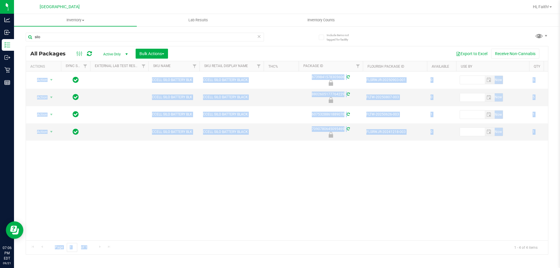
drag, startPoint x: 207, startPoint y: 239, endPoint x: 3, endPoint y: 8, distance: 308.0
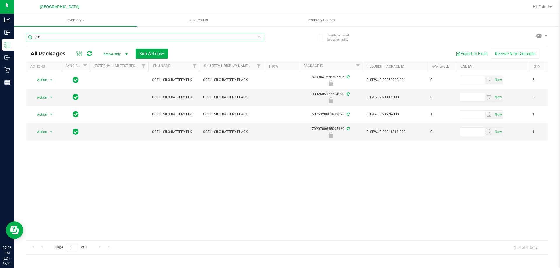
click at [99, 40] on input "silo" at bounding box center [145, 37] width 238 height 9
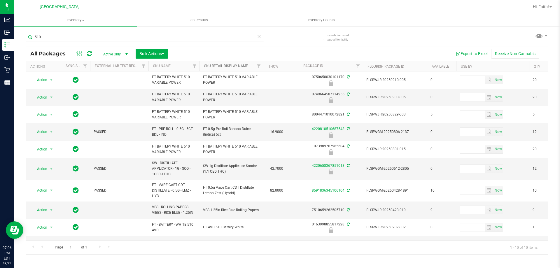
click at [226, 64] on link "Sku Retail Display Name" at bounding box center [226, 66] width 44 height 4
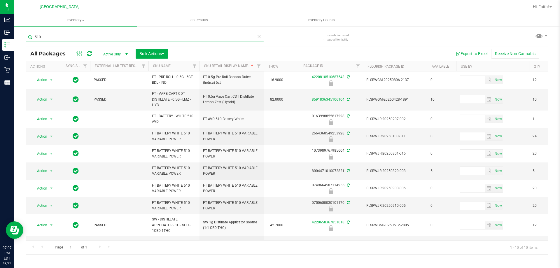
click at [99, 38] on input "510" at bounding box center [145, 37] width 238 height 9
paste input "FLSRWJR-20250723-0"
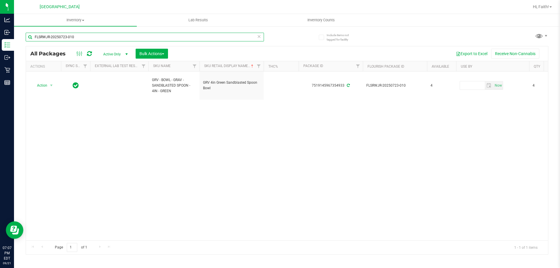
click at [135, 39] on input "FLSRWJR-20250723-010" at bounding box center [145, 37] width 238 height 9
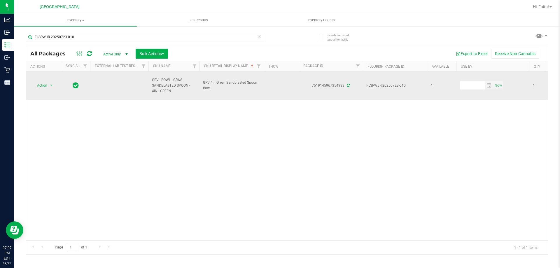
drag, startPoint x: 204, startPoint y: 83, endPoint x: 212, endPoint y: 89, distance: 10.0
click at [212, 89] on span "GRV 4in Green Sandblasted Spoon Bowl" at bounding box center [231, 85] width 57 height 11
copy span "GRV 4in Green Sandblasted Spoon Bowl"
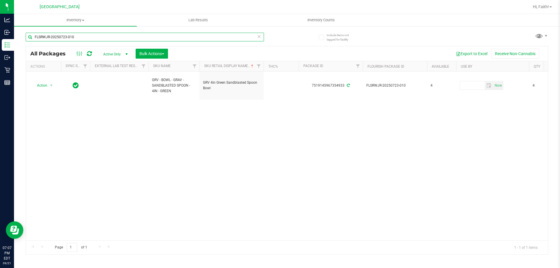
click at [98, 38] on input "FLSRWJR-20250723-010" at bounding box center [145, 37] width 238 height 9
paste input "GRV 4in Green Sandblasted Spoon Bowl"
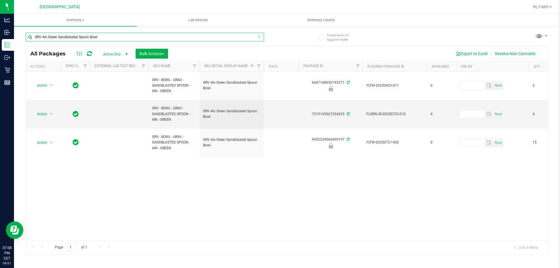
drag, startPoint x: 57, startPoint y: 37, endPoint x: 47, endPoint y: 38, distance: 10.5
click at [47, 38] on input "GRV 4in Green Sandblasted Spoon Bowl" at bounding box center [145, 37] width 238 height 9
type input "GRV 4in blue Sandblasted Spoon Bowl"
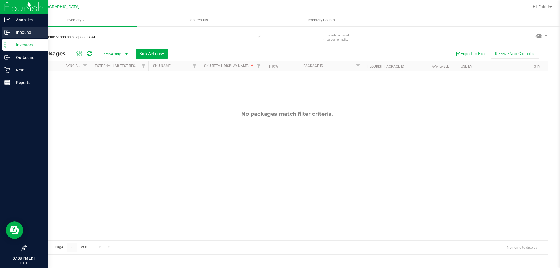
drag, startPoint x: 102, startPoint y: 37, endPoint x: 0, endPoint y: 37, distance: 101.8
click at [0, 37] on div "Analytics Inbound Inventory Outbound Retail Reports 07:08 PM EDT [DATE] 09/21 […" at bounding box center [280, 134] width 560 height 268
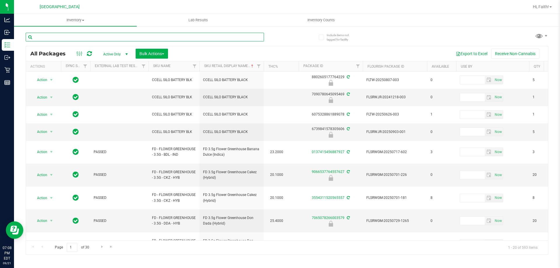
paste input "FLSRWJR-20250625-009"
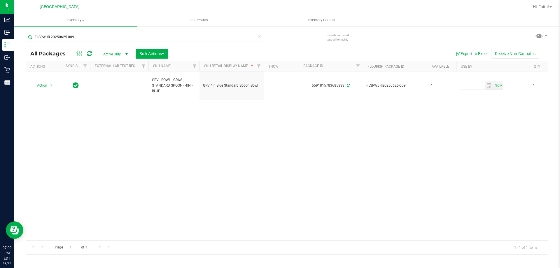
drag, startPoint x: 203, startPoint y: 84, endPoint x: 281, endPoint y: 106, distance: 81.2
click at [261, 87] on td "GRV 4in Blue Standard Spoon Bowl" at bounding box center [231, 85] width 64 height 28
copy span "GRV 4in Blue Standard Spoon Bowl"
click at [90, 36] on input "FLSRWJR-20250625-009" at bounding box center [145, 37] width 238 height 9
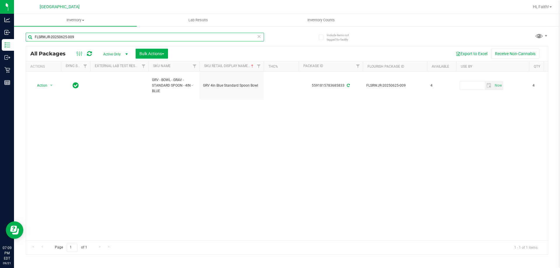
click at [90, 36] on input "FLSRWJR-20250625-009" at bounding box center [145, 37] width 238 height 9
paste input "GRV 4in Blue Standard Spoon Bowl"
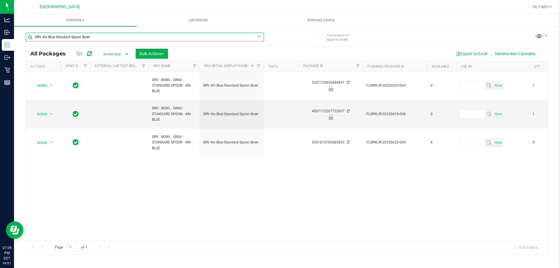
drag, startPoint x: 85, startPoint y: 37, endPoint x: 17, endPoint y: 45, distance: 68.3
click at [17, 44] on div "Include items not tagged for facility GRV 4in Blue Standard Spoon Bowl All Pack…" at bounding box center [287, 115] width 546 height 178
paste input "FLSRWJR-20250723-015"
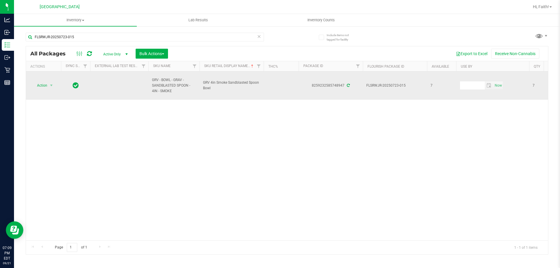
click at [205, 82] on span "GRV 4in Smoke Sandblasted Spoon Bowl" at bounding box center [231, 85] width 57 height 11
copy tr "GRV 4in Smoke Sandblasted Spoon Bowl"
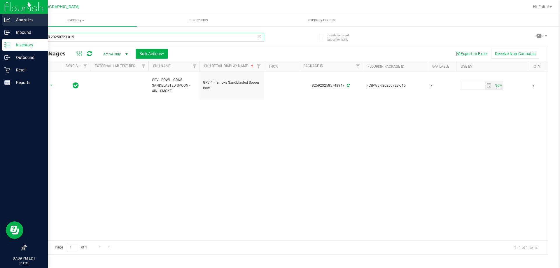
drag, startPoint x: 87, startPoint y: 39, endPoint x: 0, endPoint y: 16, distance: 90.3
click at [0, 16] on div "Analytics Inbound Inventory Outbound Retail Reports 07:09 PM EDT [DATE] 09/21 […" at bounding box center [280, 134] width 560 height 268
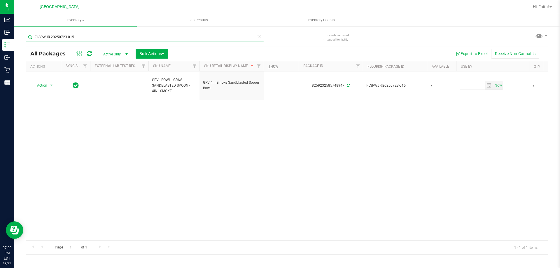
paste input "GRV 4in Smoke Sandblasted Spoon Bowl"
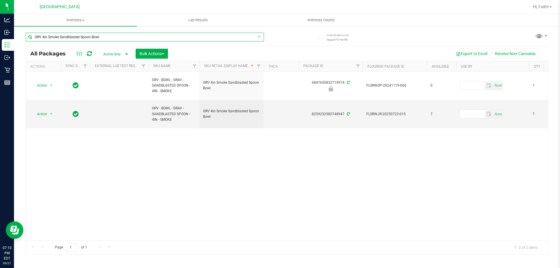
type input "GRV 4in Smoke Sandblasted Spoon Bowl"
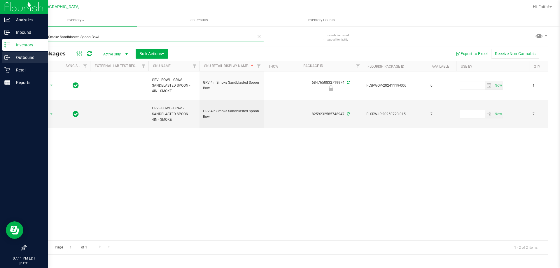
drag, startPoint x: 106, startPoint y: 38, endPoint x: 0, endPoint y: 54, distance: 107.4
click at [0, 54] on div "Analytics Inbound Inventory Outbound Retail Reports 07:11 PM EDT [DATE] 09/21 […" at bounding box center [280, 134] width 560 height 268
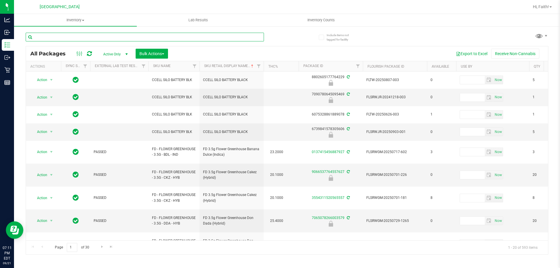
paste input "VBS - ROLLING PAPERS - VIBES - RICE BLUE - 1.25IN"
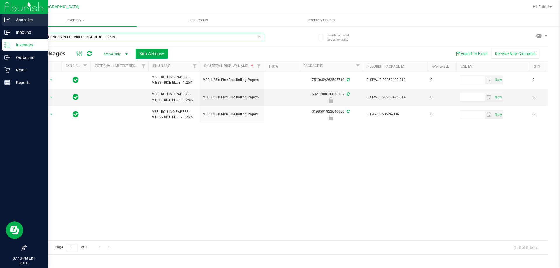
drag, startPoint x: 120, startPoint y: 38, endPoint x: 0, endPoint y: 22, distance: 121.1
click at [0, 22] on div "Analytics Inbound Inventory Outbound Retail Reports 07:13 PM EDT [DATE] 09/21 […" at bounding box center [280, 134] width 560 height 268
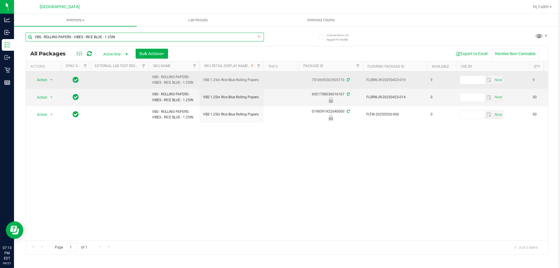
paste input "FT - VAPE CART DISTILLATE - 1G - LSO - IND"
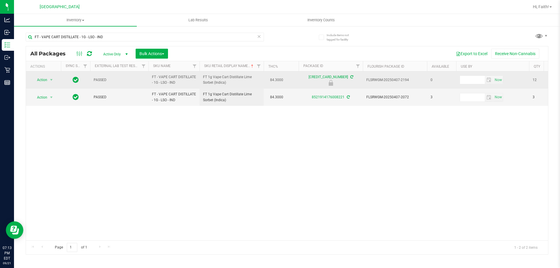
drag, startPoint x: 202, startPoint y: 77, endPoint x: 230, endPoint y: 83, distance: 29.3
click at [230, 83] on td "FT 1g Vape Cart Distillate Lime Sorbet (Indica)" at bounding box center [231, 79] width 64 height 17
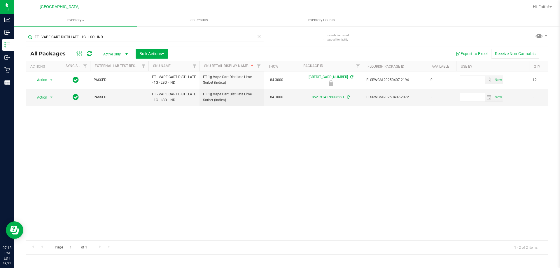
click at [267, 169] on div "Action Action Edit attributes Global inventory Locate package Package audit log…" at bounding box center [287, 155] width 522 height 169
drag, startPoint x: 432, startPoint y: 97, endPoint x: 426, endPoint y: 98, distance: 5.6
click at [423, 137] on div "Action Action Edit attributes Global inventory Locate package Package audit log…" at bounding box center [287, 155] width 522 height 169
drag, startPoint x: 202, startPoint y: 95, endPoint x: 260, endPoint y: 92, distance: 57.5
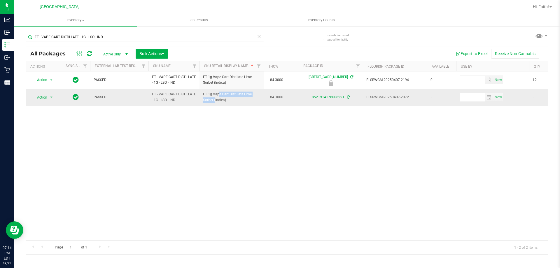
click at [260, 92] on td "FT 1g Vape Cart Distillate Lime Sorbet (Indica)" at bounding box center [231, 97] width 64 height 17
click at [259, 150] on div "Action Action Edit attributes Global inventory Locate package Package audit log…" at bounding box center [287, 155] width 522 height 169
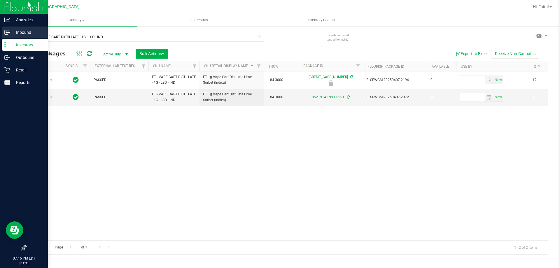
drag, startPoint x: 86, startPoint y: 35, endPoint x: 0, endPoint y: 35, distance: 86.0
click at [0, 35] on div "Analytics Inbound Inventory Outbound Retail Reports 07:16 PM EDT [DATE] 09/[GEO…" at bounding box center [280, 134] width 560 height 268
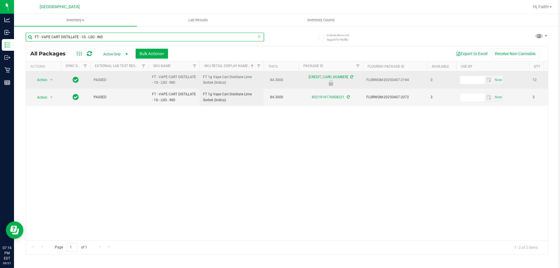
paste input "RW - CONE PAPERS - RAW - CLASSIC - 1.25IN"
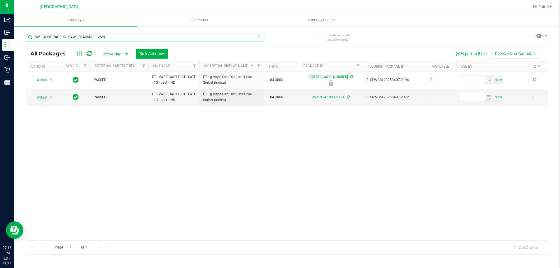
type input "RW - CONE PAPERS - RAW - CLASSIC - 1.25IN"
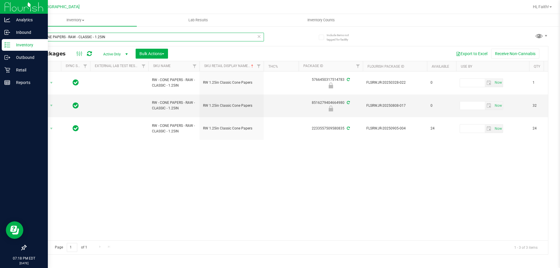
drag, startPoint x: 109, startPoint y: 34, endPoint x: 0, endPoint y: 48, distance: 110.0
click at [0, 48] on div "Analytics Inbound Inventory Outbound Retail Reports 07:18 PM EDT [DATE] 09/[GEO…" at bounding box center [280, 134] width 560 height 268
